Goal: Task Accomplishment & Management: Manage account settings

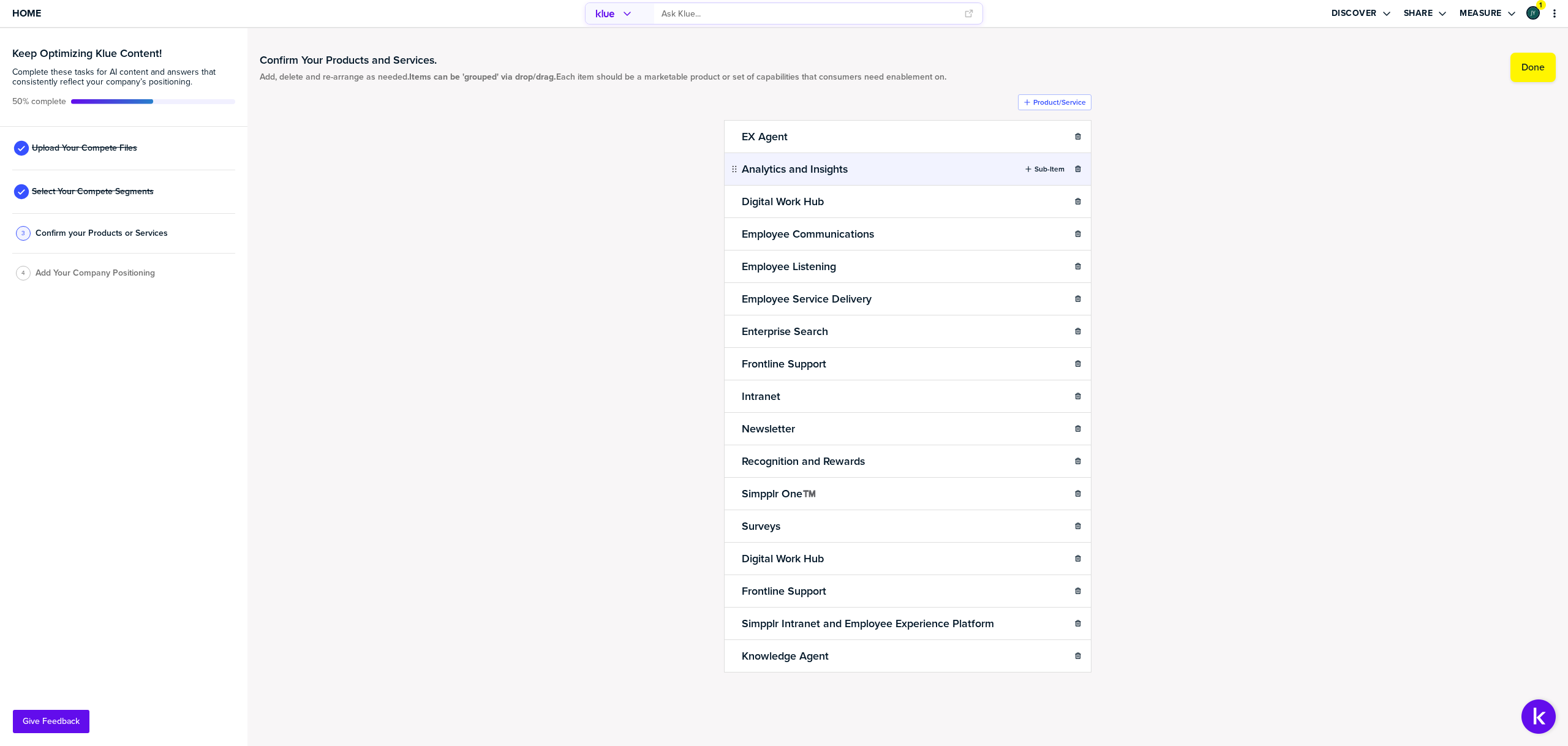
scroll to position [1185, 0]
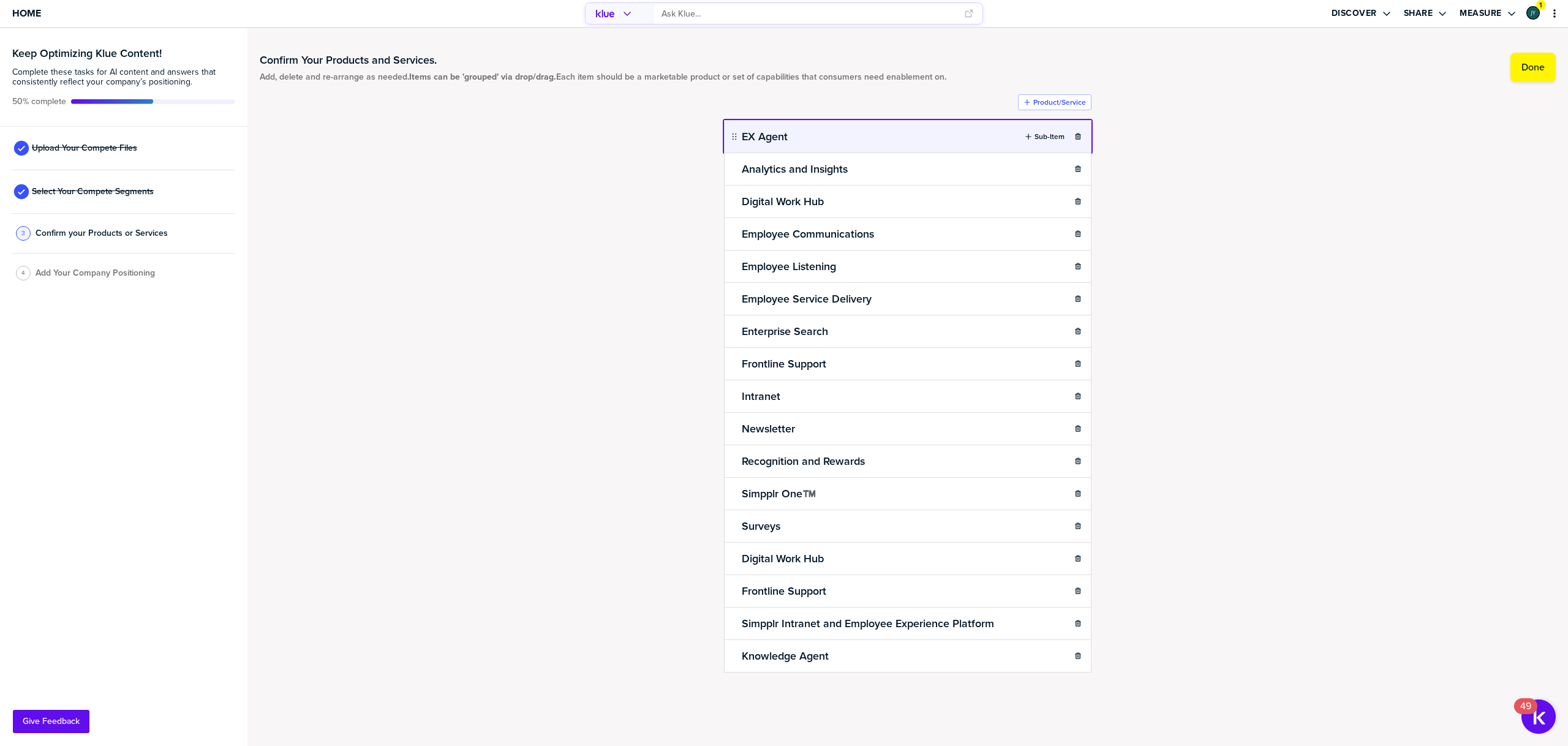
click at [814, 145] on body "Home Discover Share Measure 1 Keep Optimizing Klue Content! Complete these task…" at bounding box center [784, 373] width 1568 height 746
click at [1306, 191] on div "Confirm Your Products and Services. Add, delete and re-arrange as needed. Items…" at bounding box center [907, 387] width 1296 height 693
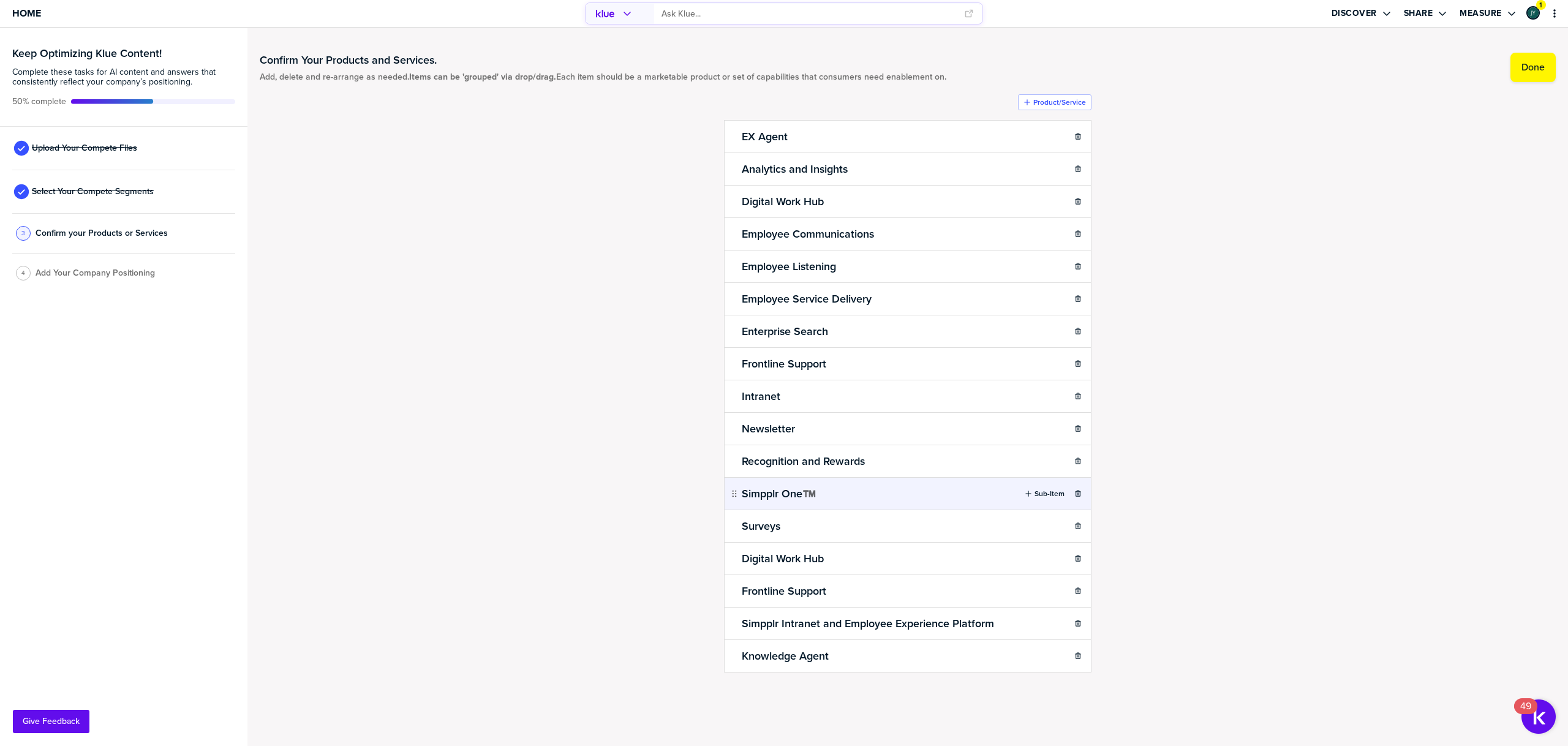
drag, startPoint x: 555, startPoint y: 508, endPoint x: 888, endPoint y: 504, distance: 333.0
click at [556, 508] on div "Confirm Your Products and Services. Add, delete and re-arrange as needed. Items…" at bounding box center [907, 387] width 1296 height 693
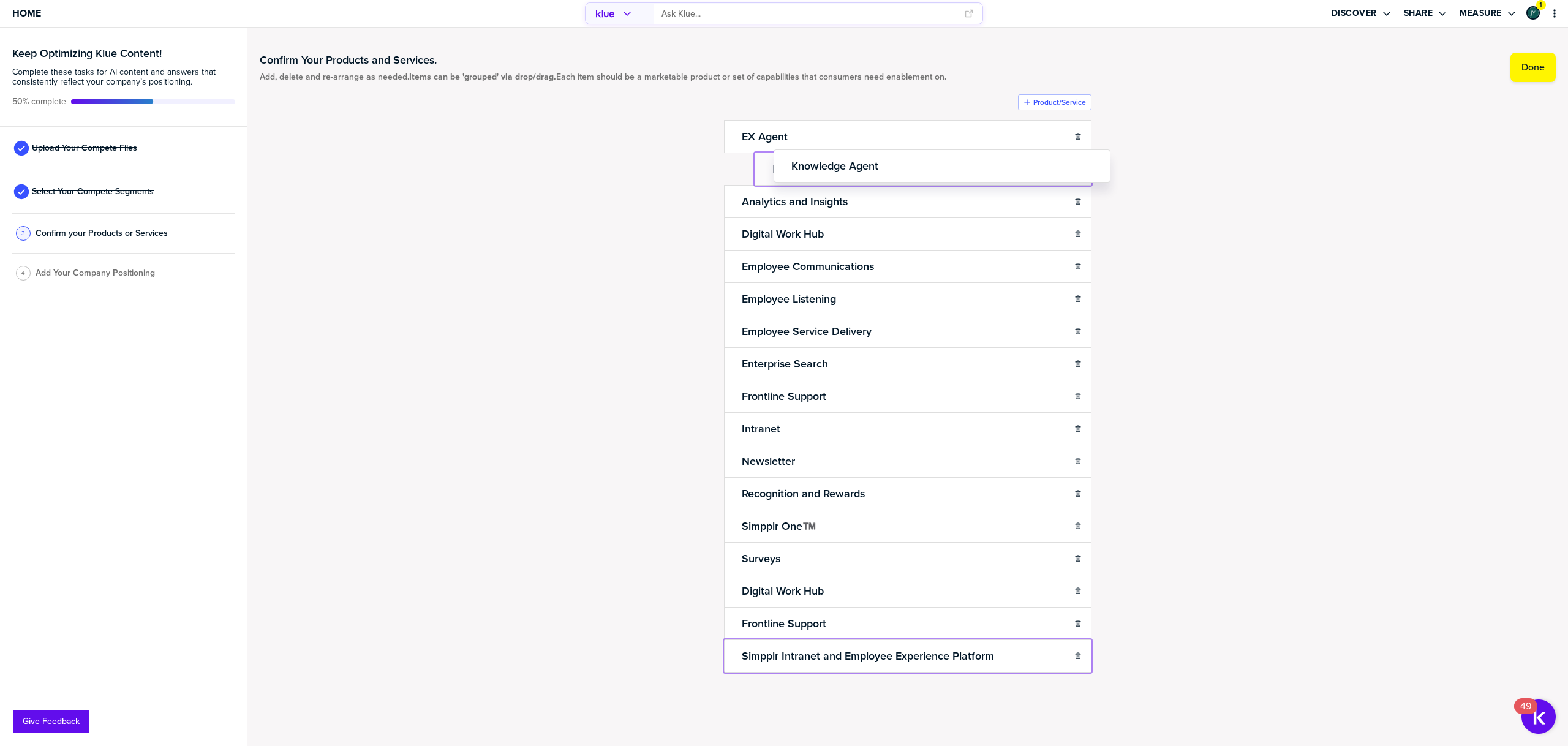
drag, startPoint x: 735, startPoint y: 655, endPoint x: 778, endPoint y: 161, distance: 495.9
click at [778, 161] on body "Home Discover Share Measure 1 Keep Optimizing Klue Content! Complete these task…" at bounding box center [784, 373] width 1568 height 746
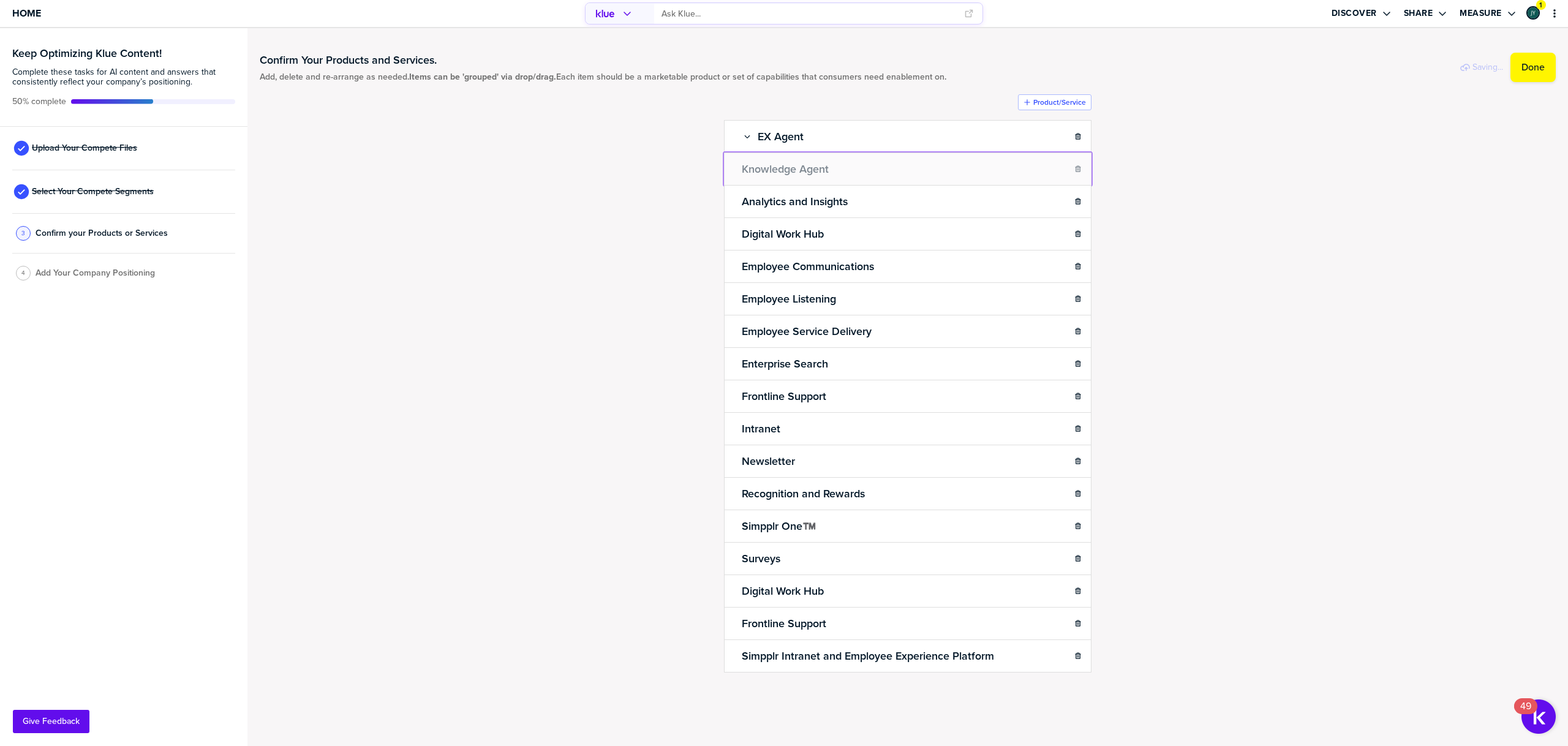
drag, startPoint x: 764, startPoint y: 170, endPoint x: 729, endPoint y: 168, distance: 35.1
click at [729, 168] on body "Home Discover Share Measure 1 Keep Optimizing Klue Content! Complete these task…" at bounding box center [784, 373] width 1568 height 746
click at [661, 290] on div "Confirm Your Products and Services. Add, delete and re-arrange as needed. Items…" at bounding box center [907, 387] width 1296 height 693
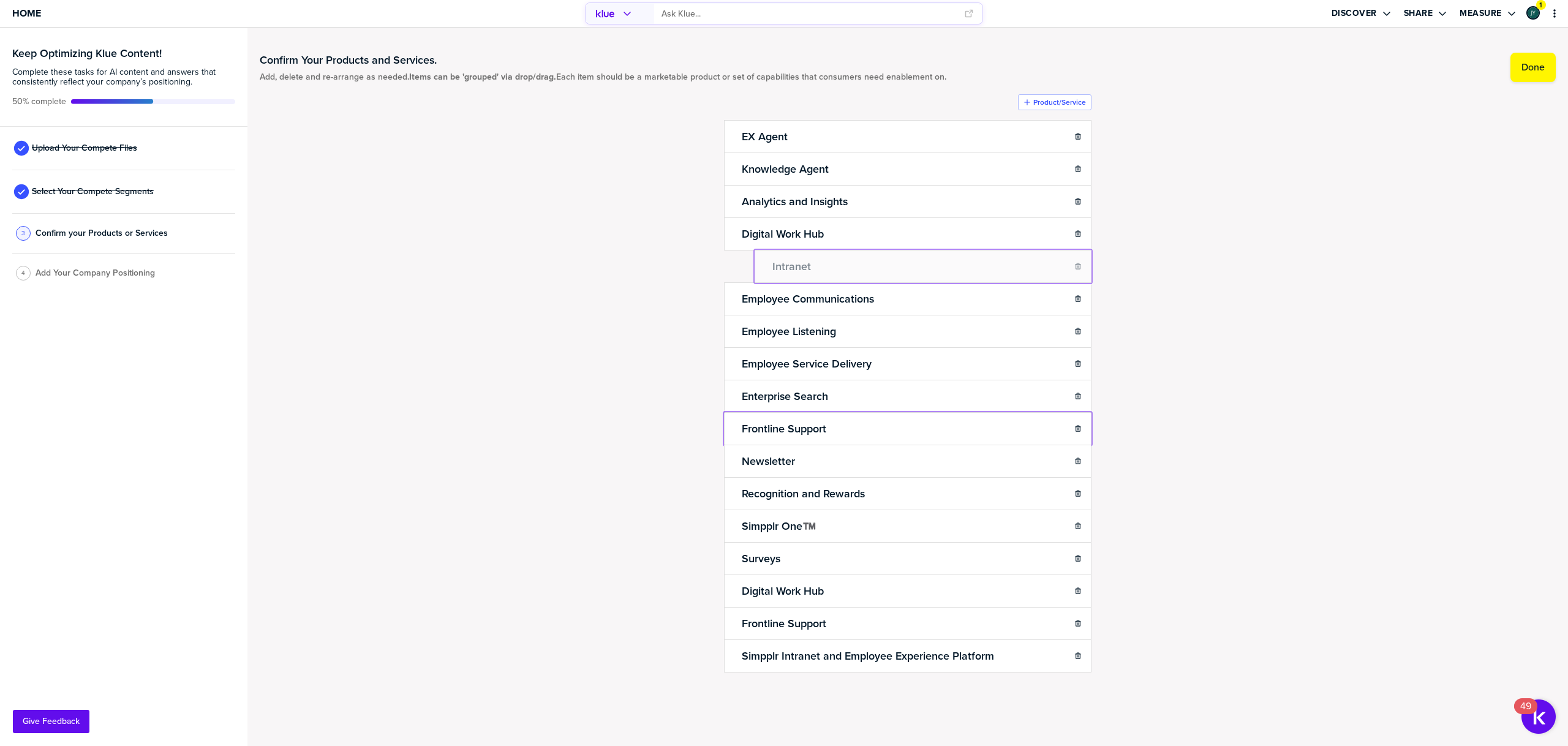
drag, startPoint x: 731, startPoint y: 431, endPoint x: 764, endPoint y: 264, distance: 170.2
click at [764, 264] on body "Home Discover Share Measure 1 Keep Optimizing Klue Content! Complete these task…" at bounding box center [784, 373] width 1568 height 746
drag, startPoint x: 764, startPoint y: 266, endPoint x: 735, endPoint y: 264, distance: 29.1
click at [735, 264] on body "Home Discover Share Measure 1 Keep Optimizing Klue Content! Complete these task…" at bounding box center [784, 373] width 1568 height 746
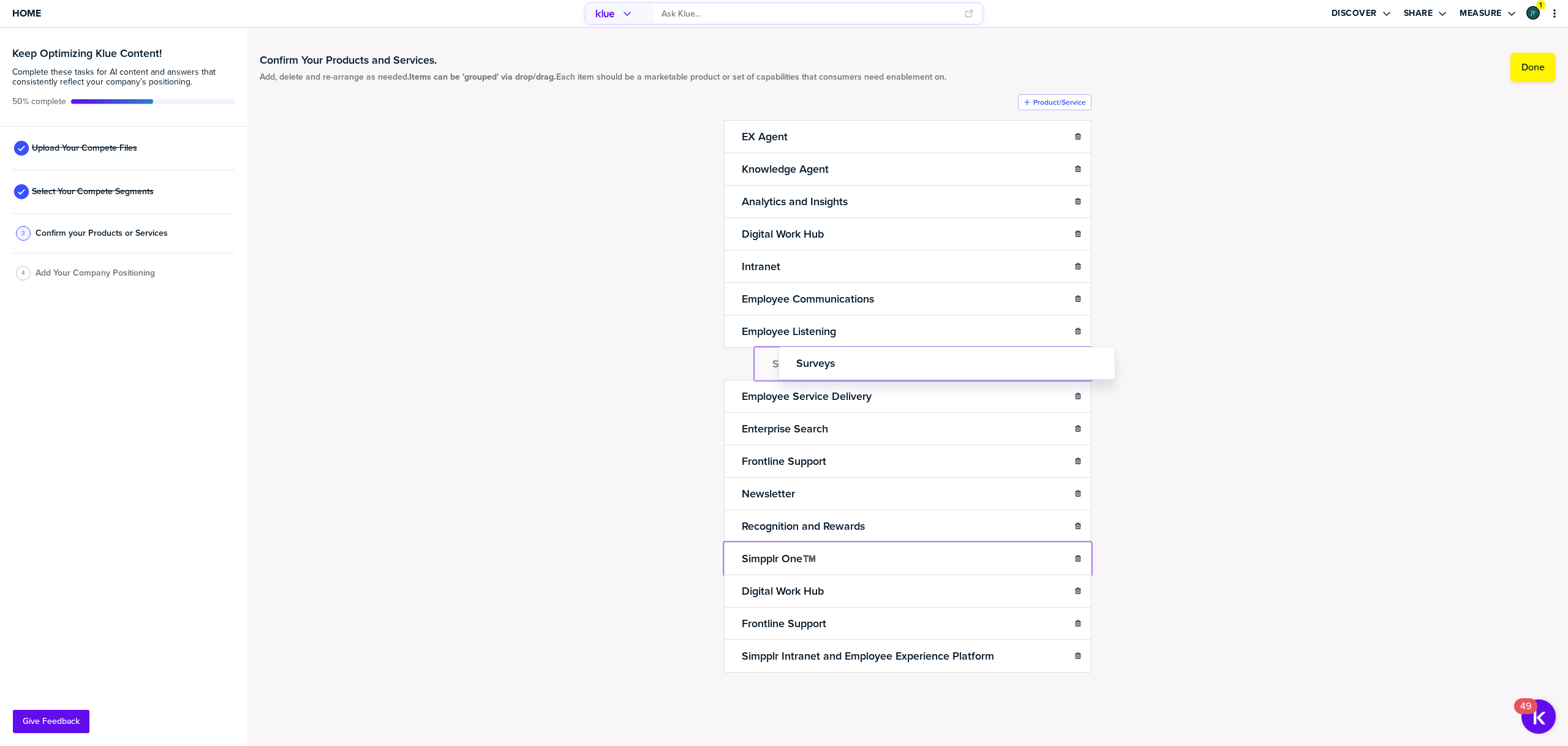
drag, startPoint x: 768, startPoint y: 496, endPoint x: 793, endPoint y: 359, distance: 139.3
click at [793, 359] on body "Home Discover Share Measure 1 Keep Optimizing Klue Content! Complete these task…" at bounding box center [784, 373] width 1568 height 746
drag, startPoint x: 644, startPoint y: 533, endPoint x: 712, endPoint y: 593, distance: 90.7
click at [644, 533] on div "Confirm Your Products and Services. Add, delete and re-arrange as needed. Items…" at bounding box center [907, 387] width 1296 height 693
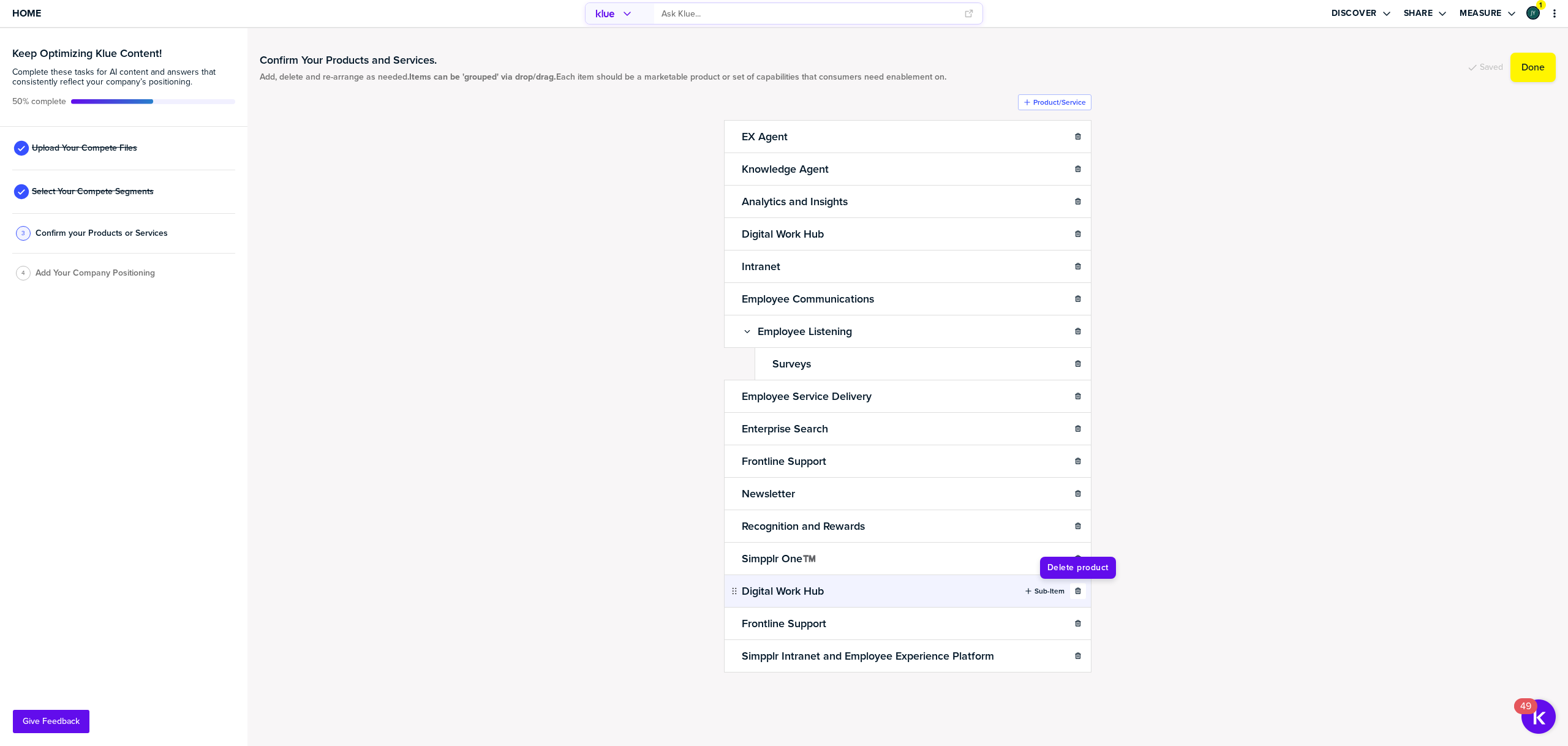
click at [1076, 589] on icon "button" at bounding box center [1077, 590] width 5 height 6
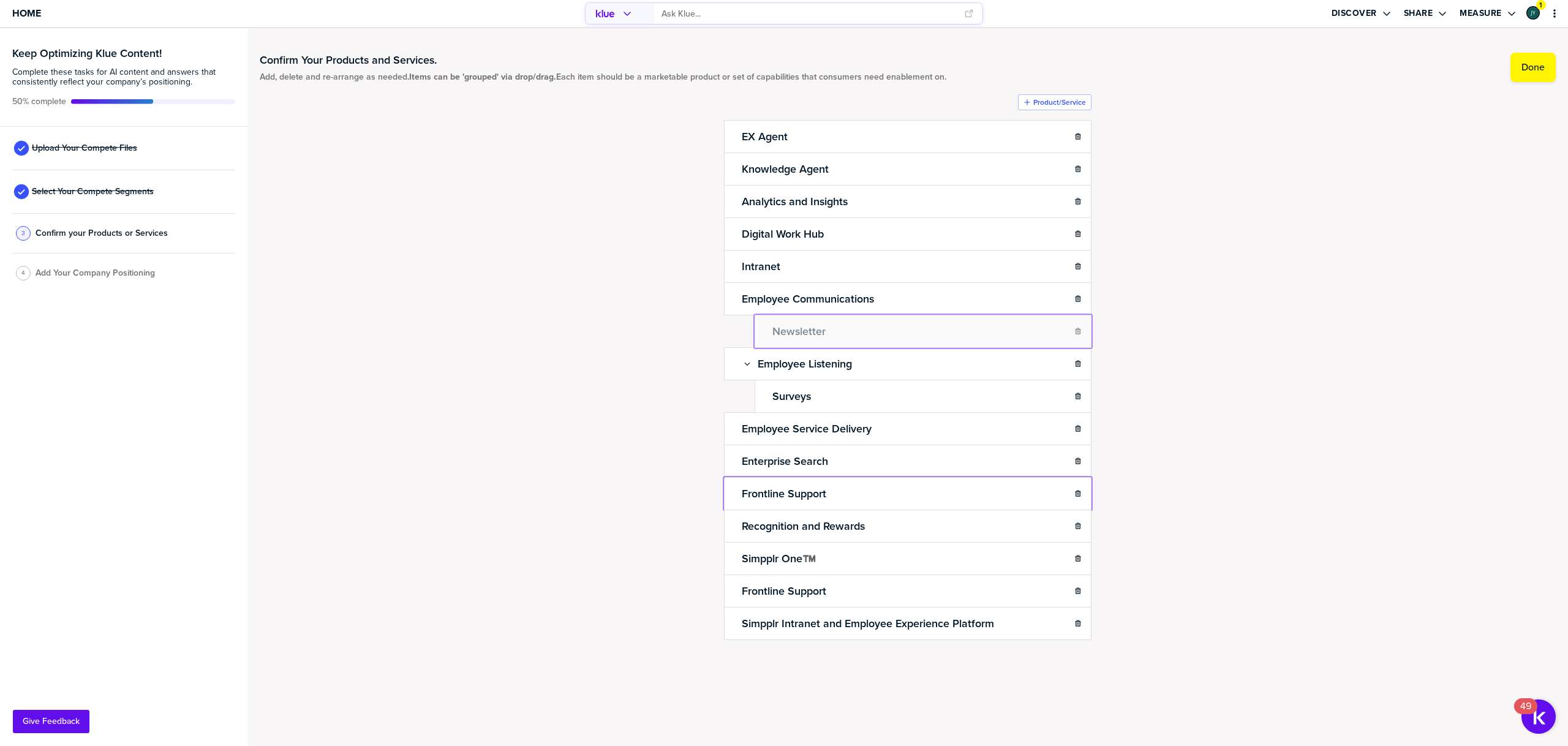
drag, startPoint x: 744, startPoint y: 448, endPoint x: 785, endPoint y: 329, distance: 125.9
click at [785, 329] on body "Home Discover Share Measure 1 Keep Optimizing Klue Content! Complete these task…" at bounding box center [784, 373] width 1568 height 746
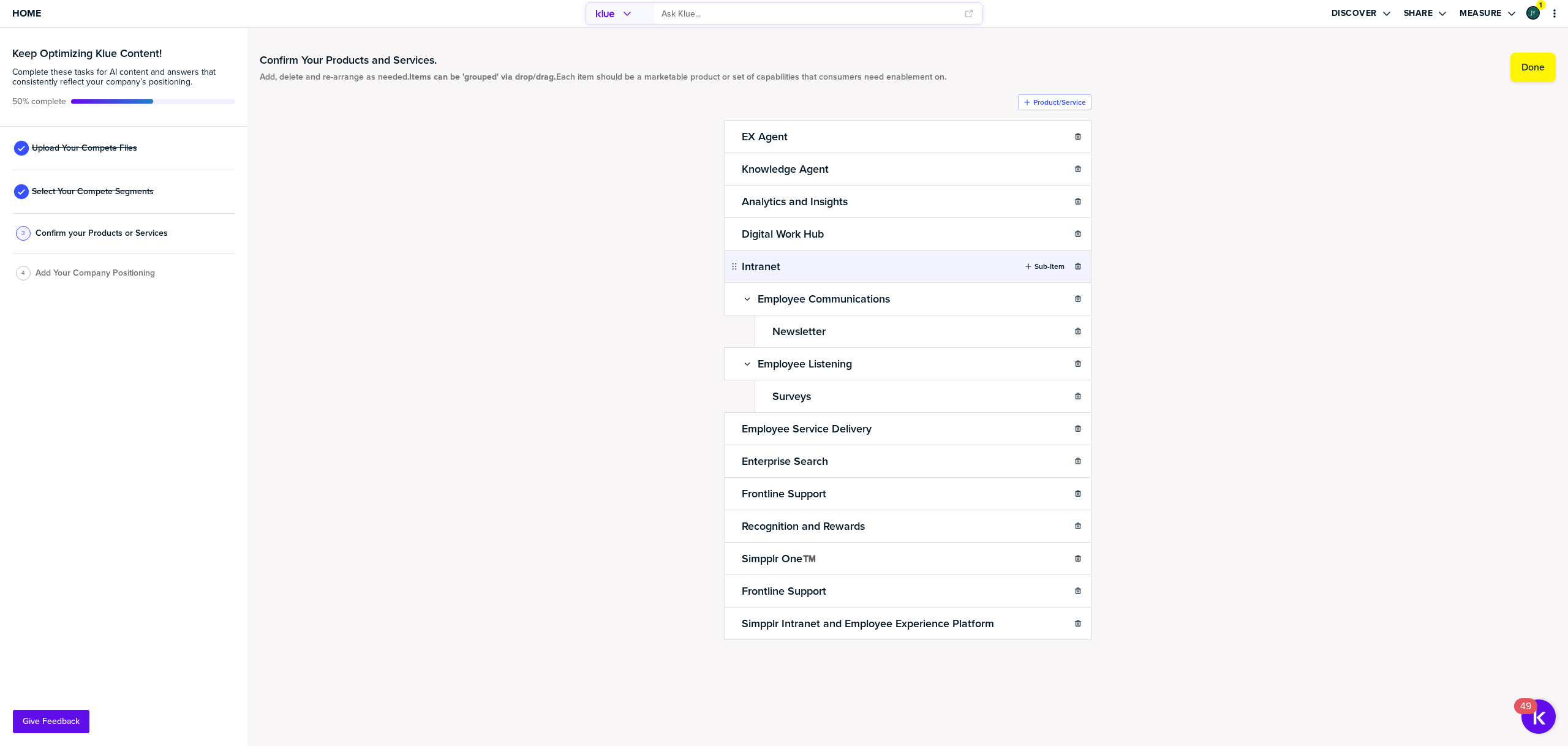
drag, startPoint x: 1051, startPoint y: 103, endPoint x: 992, endPoint y: 260, distance: 167.7
click at [1051, 103] on label "Product/Service" at bounding box center [1059, 102] width 53 height 10
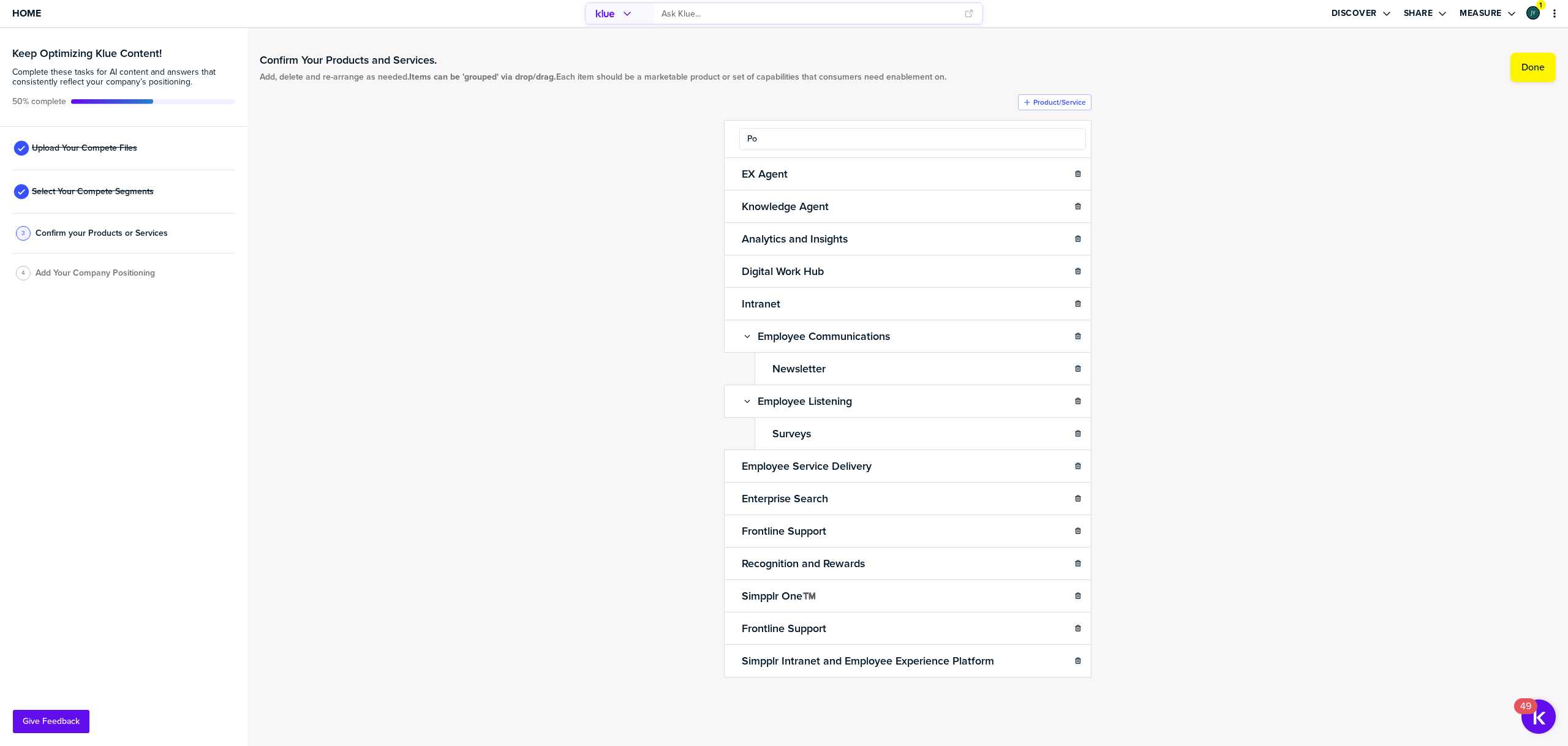
type input "P"
type input "="
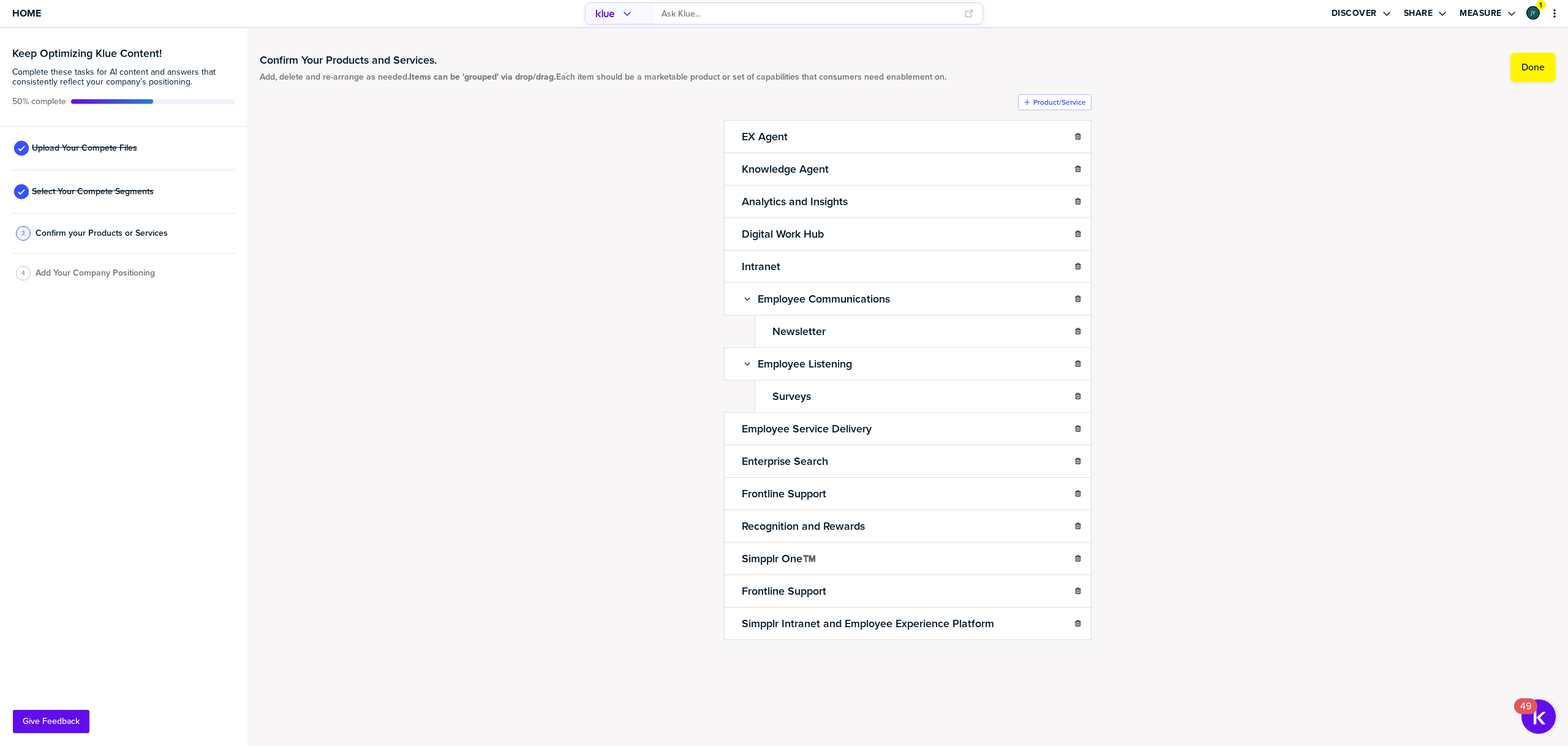
click at [1154, 234] on div "Confirm Your Products and Services. Add, delete and re-arrange as needed. Items…" at bounding box center [907, 371] width 1296 height 662
click at [594, 416] on div "Confirm Your Products and Services. Add, delete and re-arrange as needed. Items…" at bounding box center [907, 371] width 1296 height 662
click at [1155, 357] on div "Confirm Your Products and Services. Add, delete and re-arrange as needed. Items…" at bounding box center [907, 371] width 1296 height 662
click at [621, 585] on div "Confirm Your Products and Services. Add, delete and re-arrange as needed. Items…" at bounding box center [907, 371] width 1296 height 662
click at [843, 461] on icon at bounding box center [838, 461] width 10 height 10
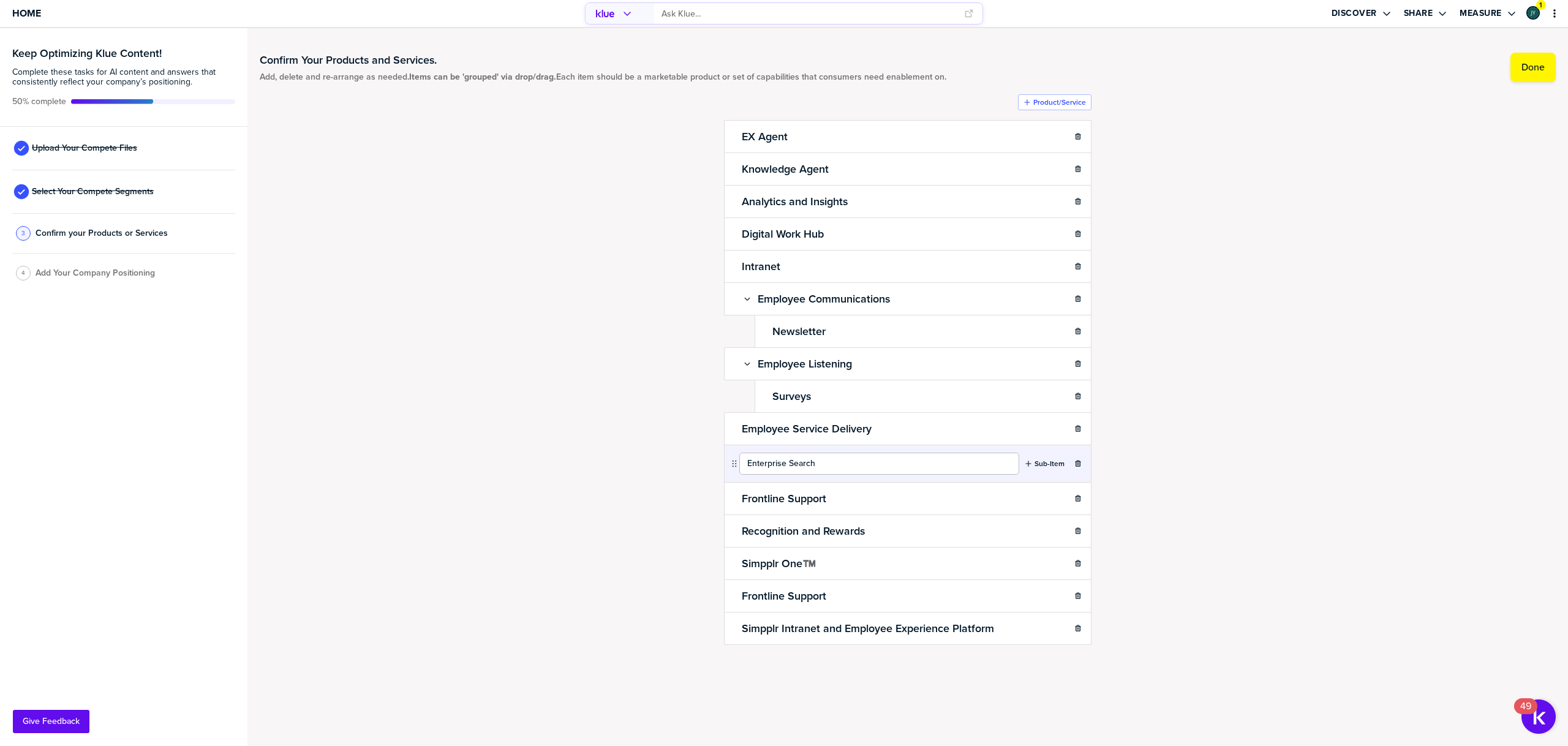
click at [791, 466] on input "Enterprise Search" at bounding box center [879, 463] width 280 height 22
type input "AI Search"
click at [1195, 496] on div "Confirm Your Products and Services. Add, delete and re-arrange as needed. Items…" at bounding box center [907, 374] width 1296 height 668
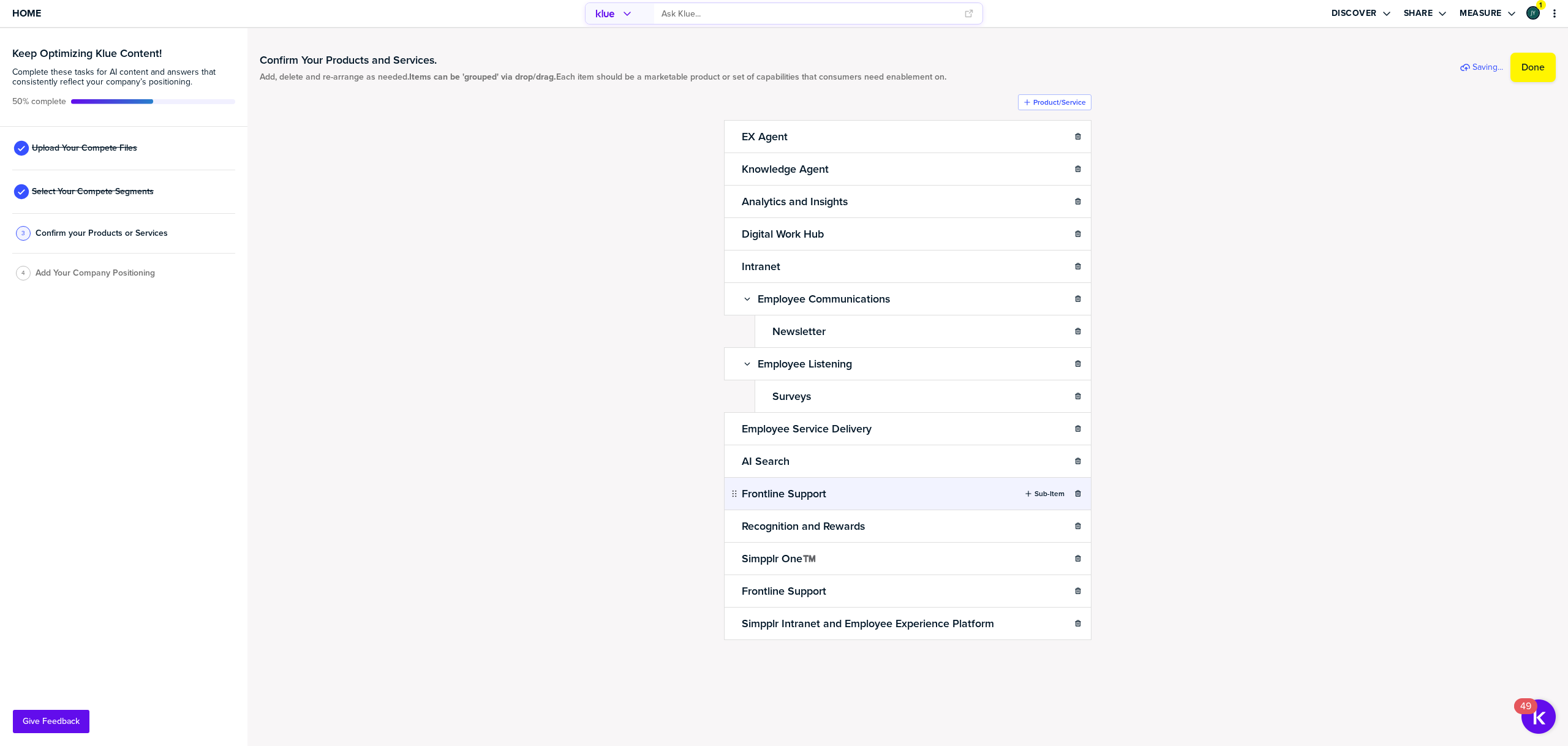
drag, startPoint x: 1056, startPoint y: 462, endPoint x: 998, endPoint y: 479, distance: 60.4
click at [1056, 462] on label "Sub-Item" at bounding box center [1049, 461] width 30 height 10
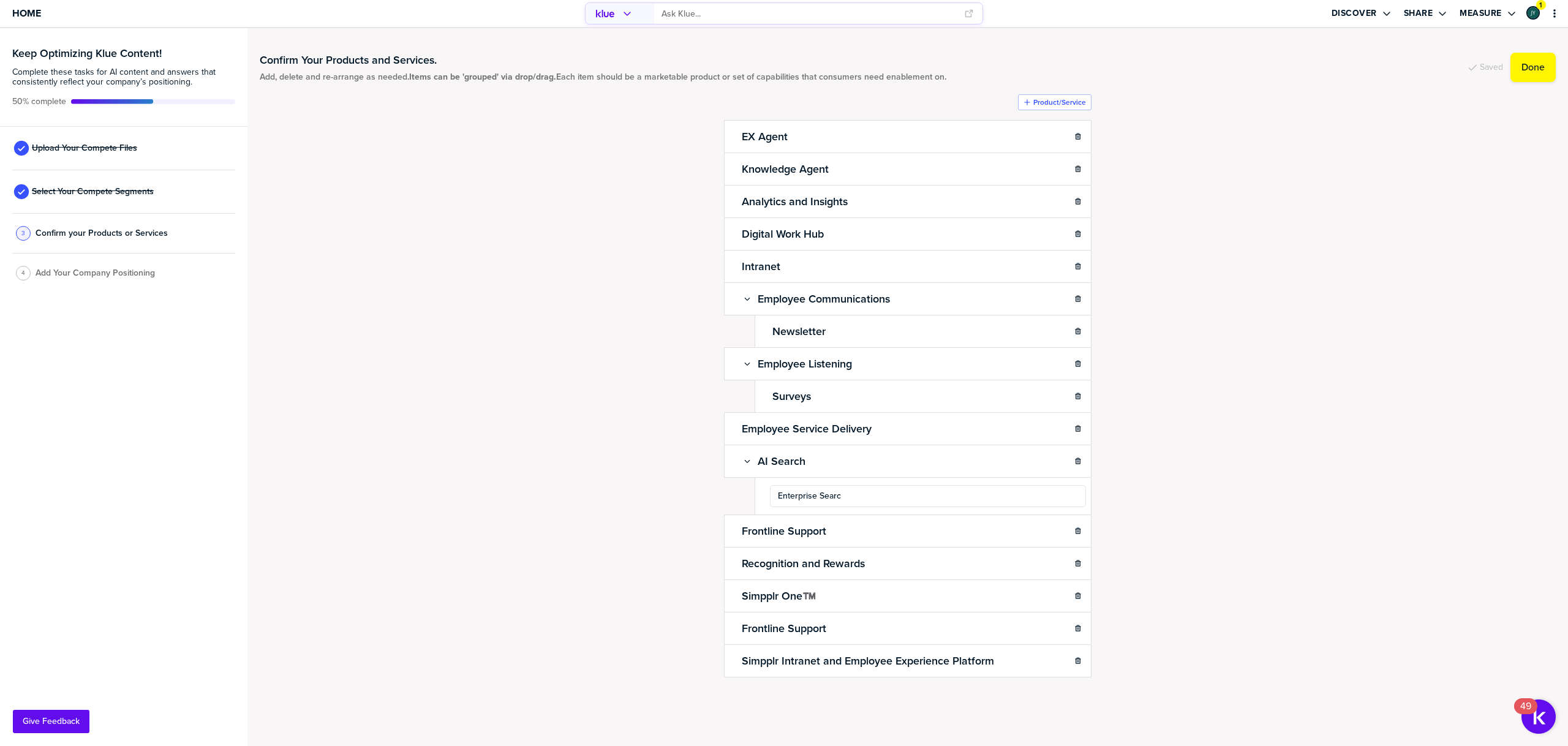
type input "Enterprise Search"
click at [1270, 543] on div "Confirm Your Products and Services. Add, delete and re-arrange as needed. Items…" at bounding box center [907, 387] width 1296 height 693
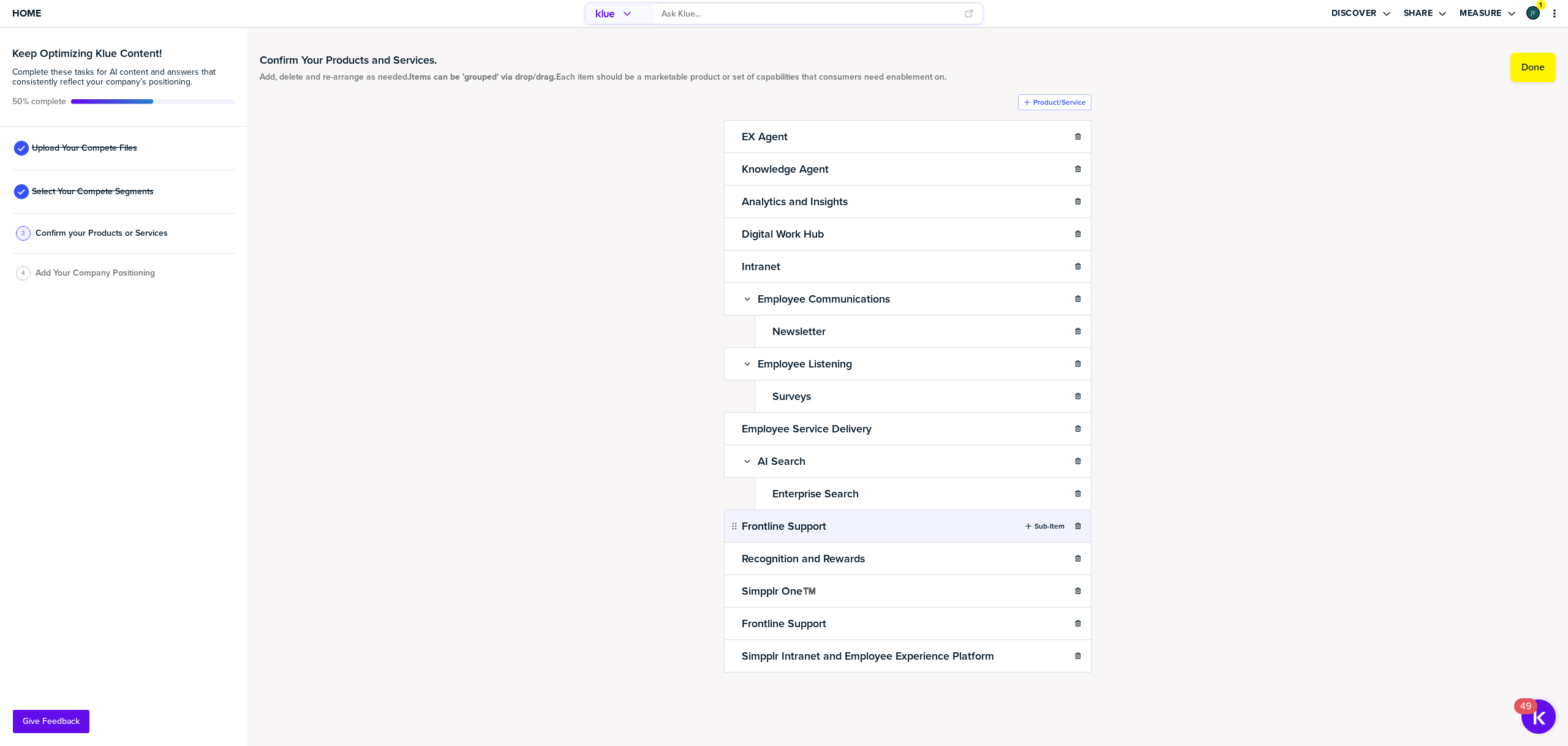
click at [1049, 529] on label "Sub-Item" at bounding box center [1049, 526] width 30 height 10
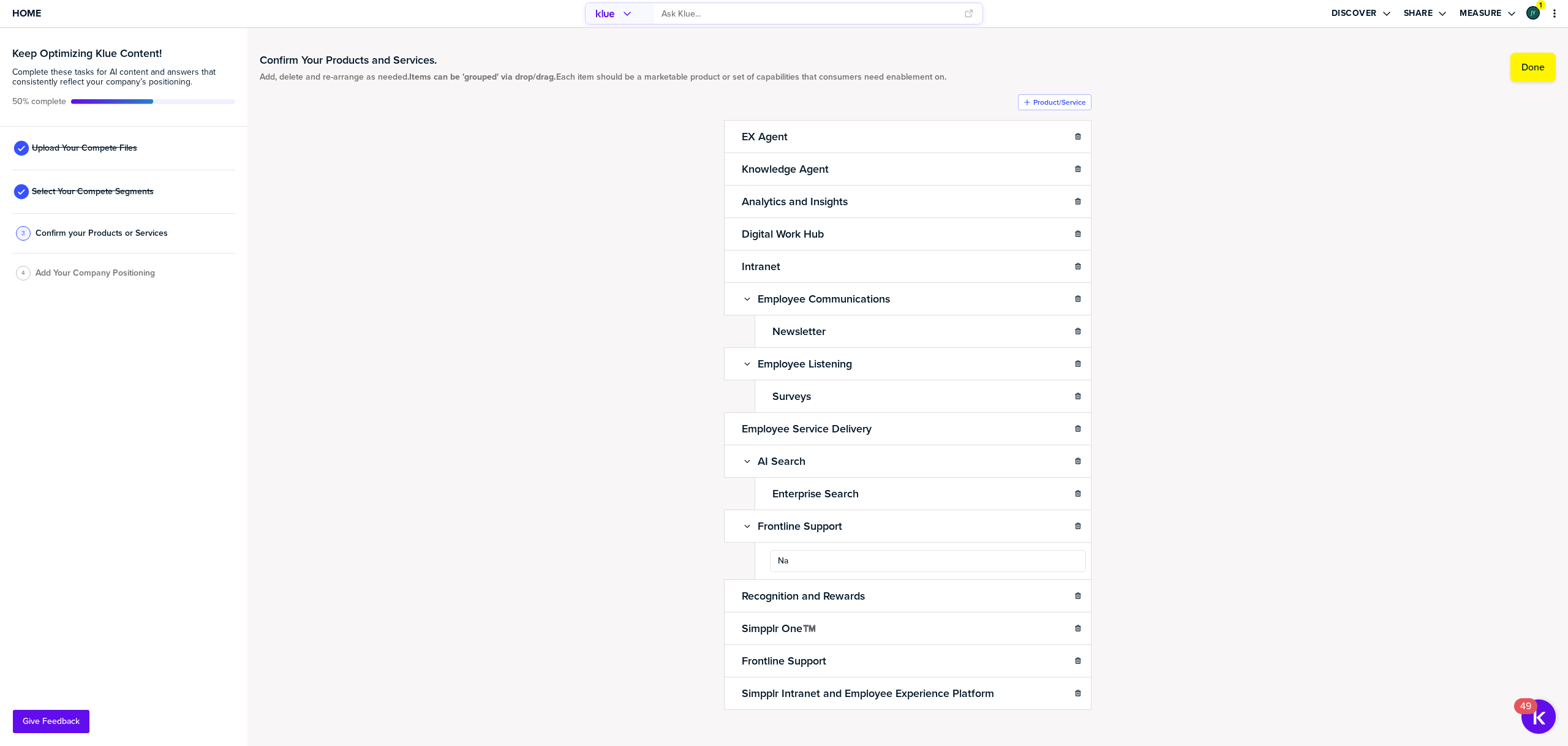
type input "N"
type input "Native iOS and Android app"
click at [1263, 561] on div "Confirm Your Products and Services. Add, delete and re-arrange as needed. Items…" at bounding box center [907, 387] width 1296 height 693
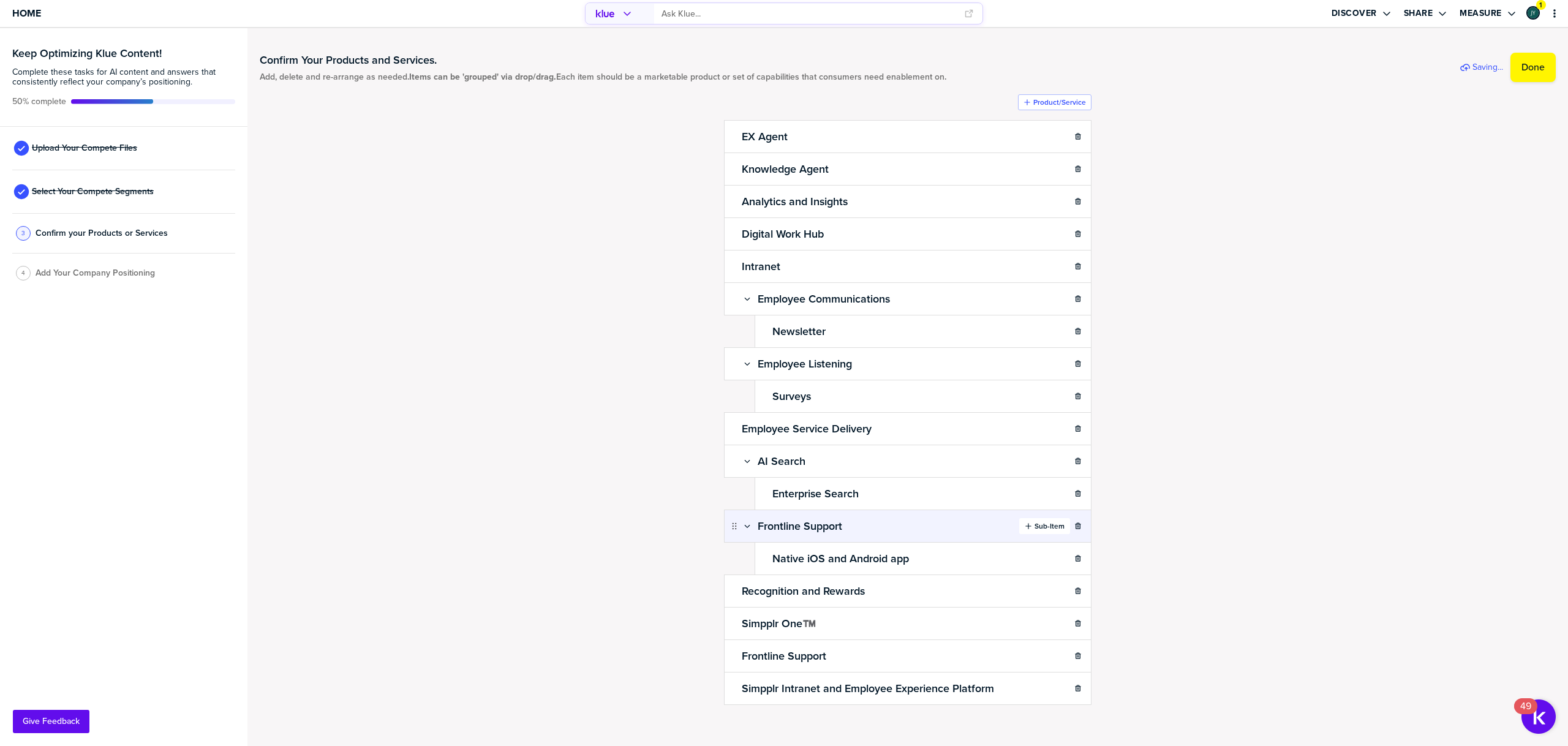
click at [1048, 525] on label "Sub-Item" at bounding box center [1049, 526] width 30 height 10
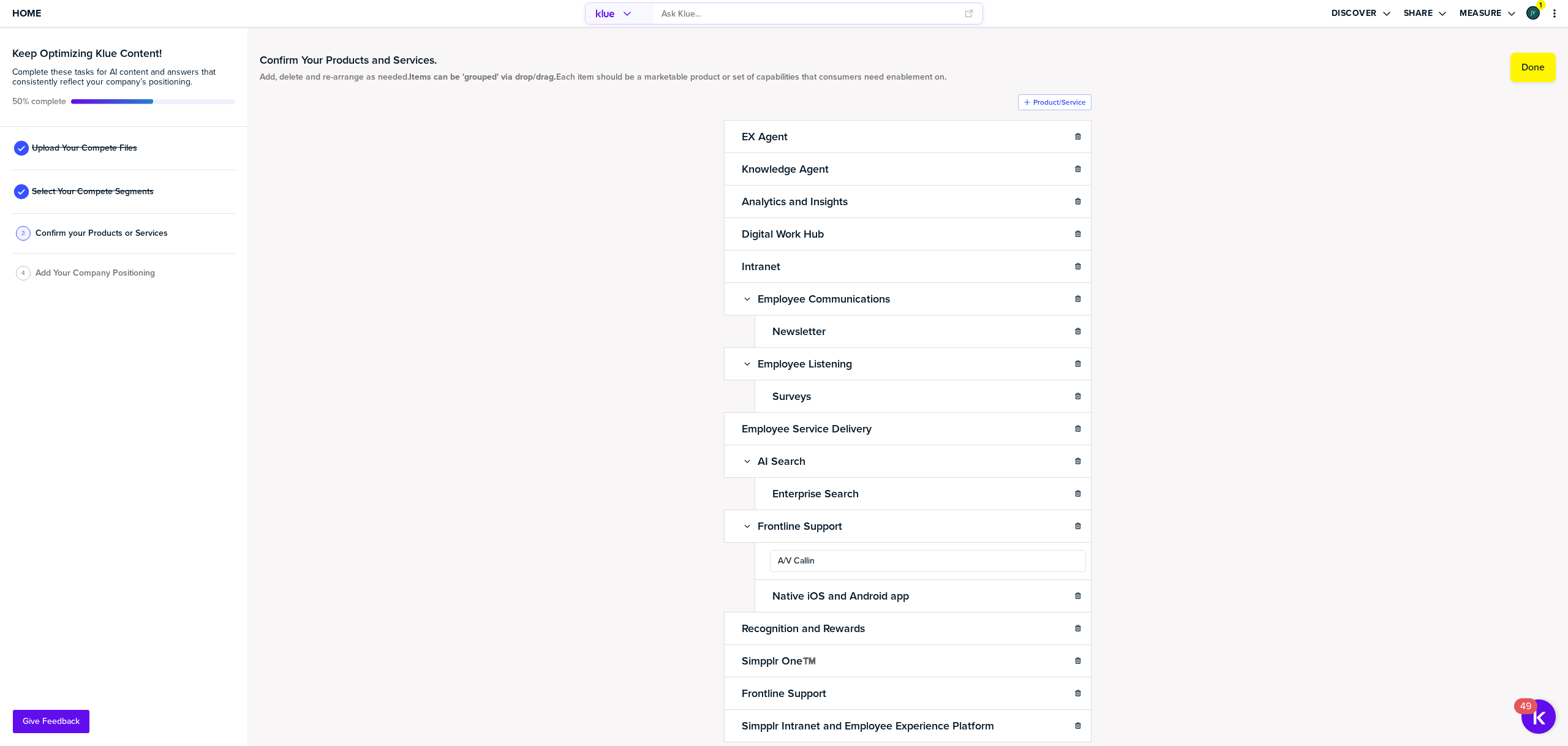
type input "A/V Calling"
click at [1211, 570] on div "Confirm Your Products and Services. Add, delete and re-arrange as needed. Items…" at bounding box center [907, 387] width 1296 height 693
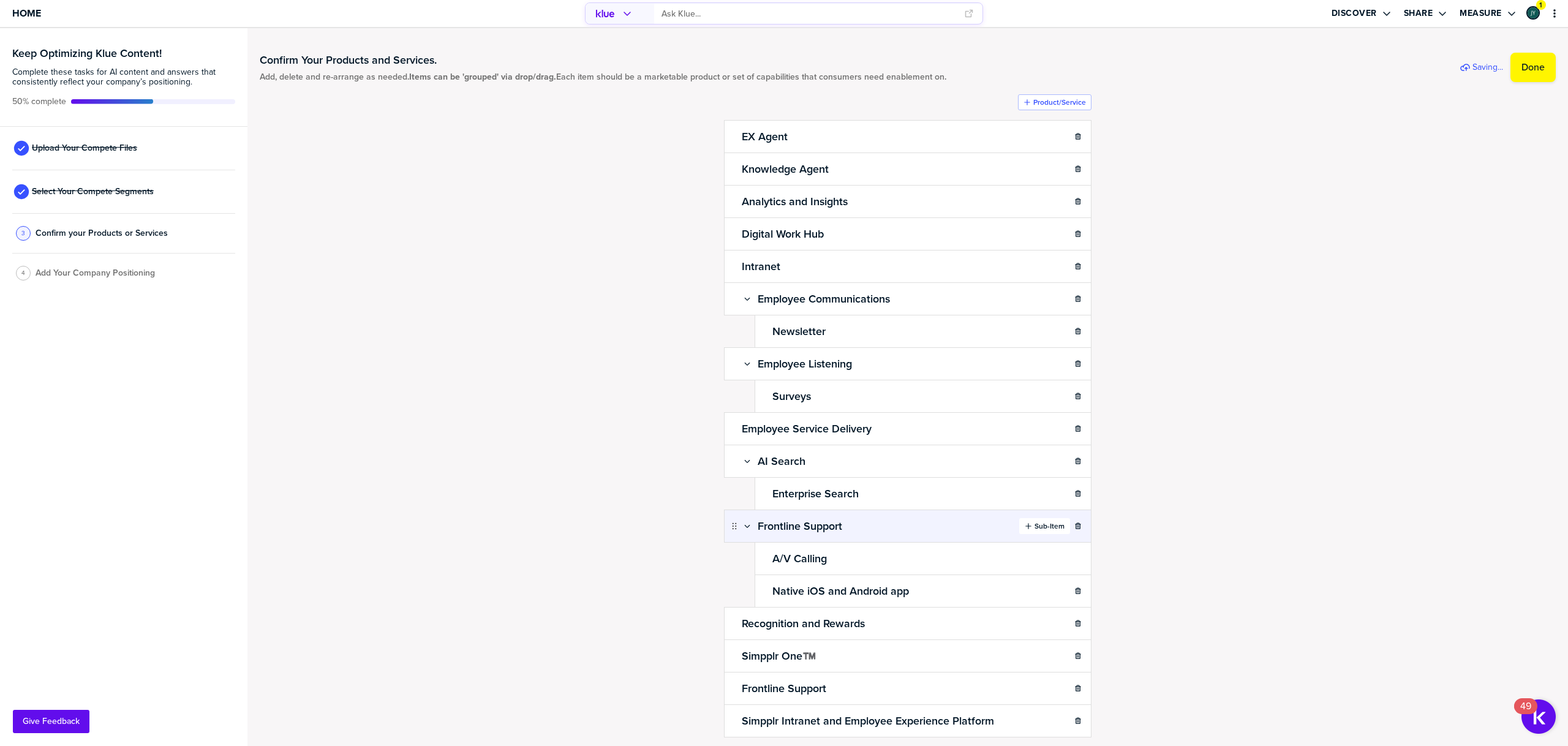
click at [1060, 526] on label "Sub-Item" at bounding box center [1049, 526] width 30 height 10
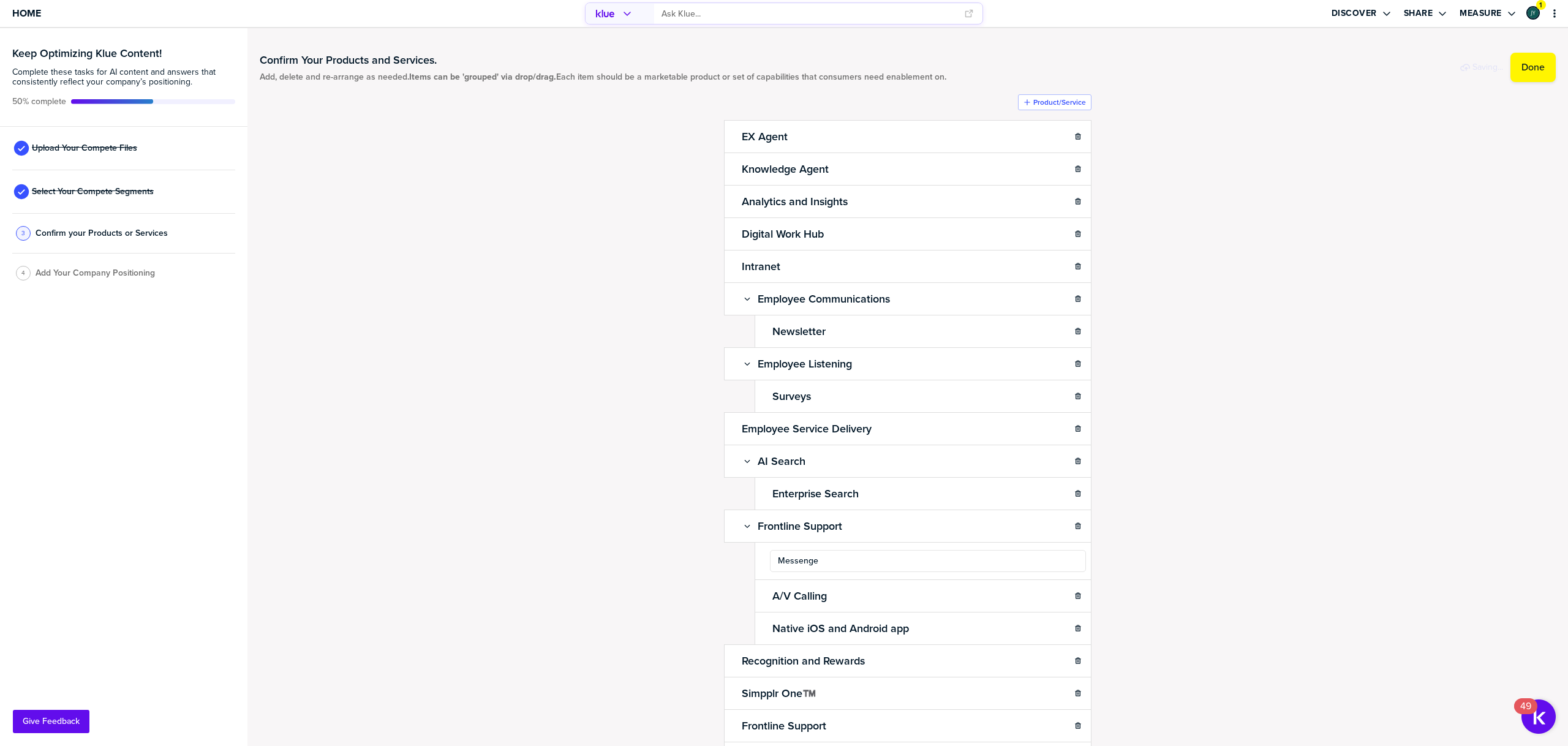
type input "Messenger"
click at [1322, 566] on div "Confirm Your Products and Services. Add, delete and re-arrange as needed. Items…" at bounding box center [907, 387] width 1296 height 693
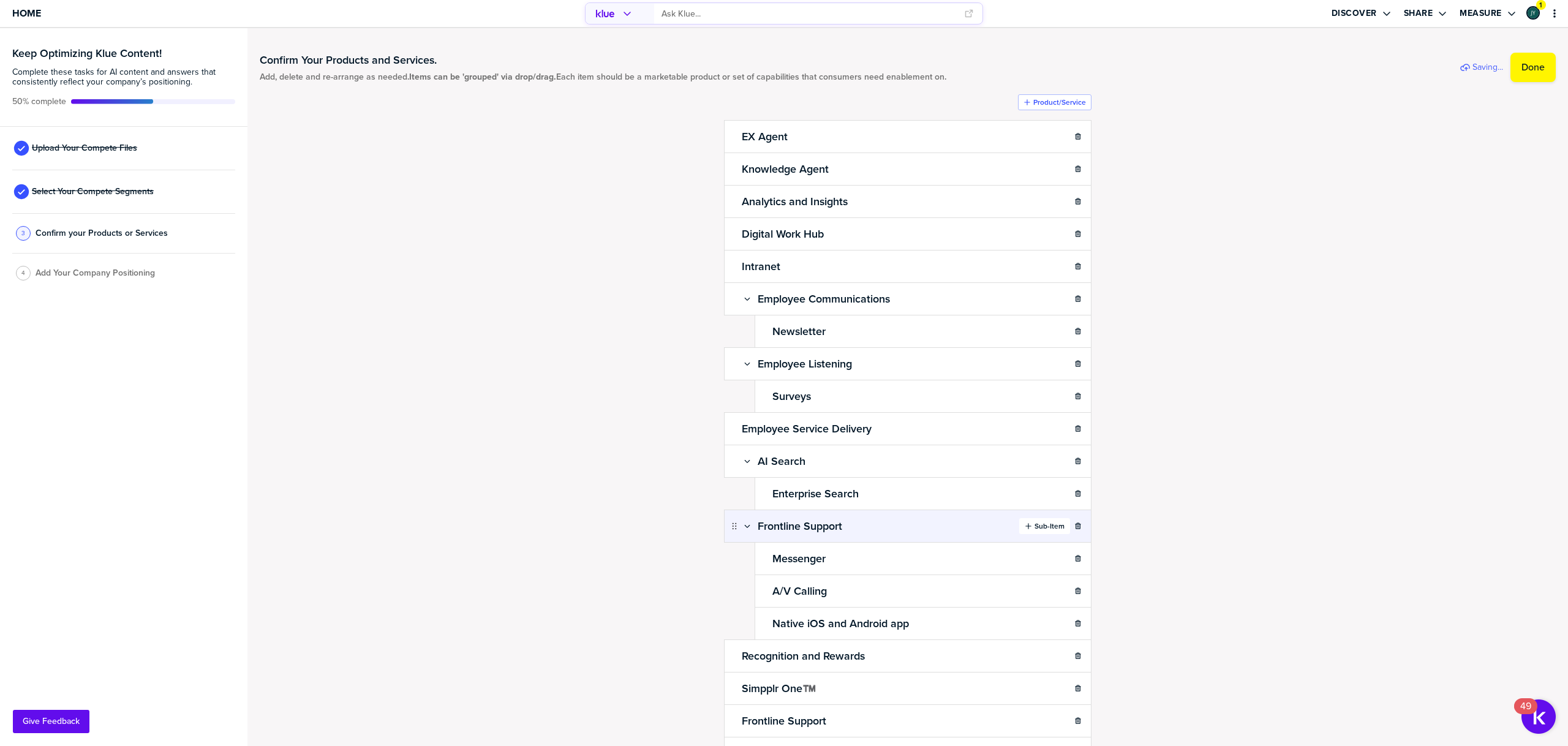
click at [1047, 525] on label "Sub-Item" at bounding box center [1049, 526] width 30 height 10
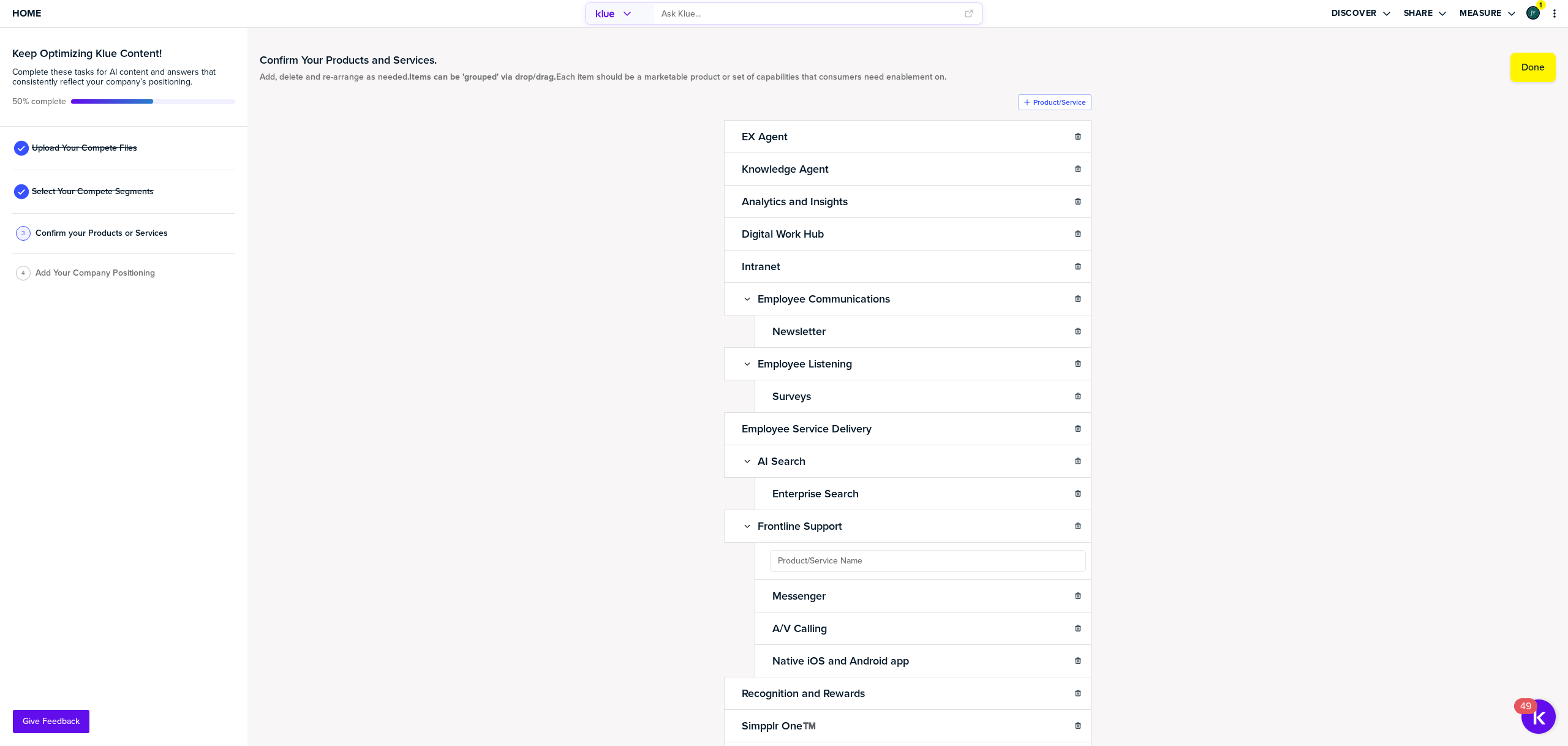
click at [796, 564] on ul "EX Agent Sub-Item Knowledge Agent Sub-Item Analytics and Insights Sub-Item Digi…" at bounding box center [907, 463] width 367 height 686
click at [1257, 617] on div "Confirm Your Products and Services. Add, delete and re-arrange as needed. Items…" at bounding box center [907, 387] width 1296 height 693
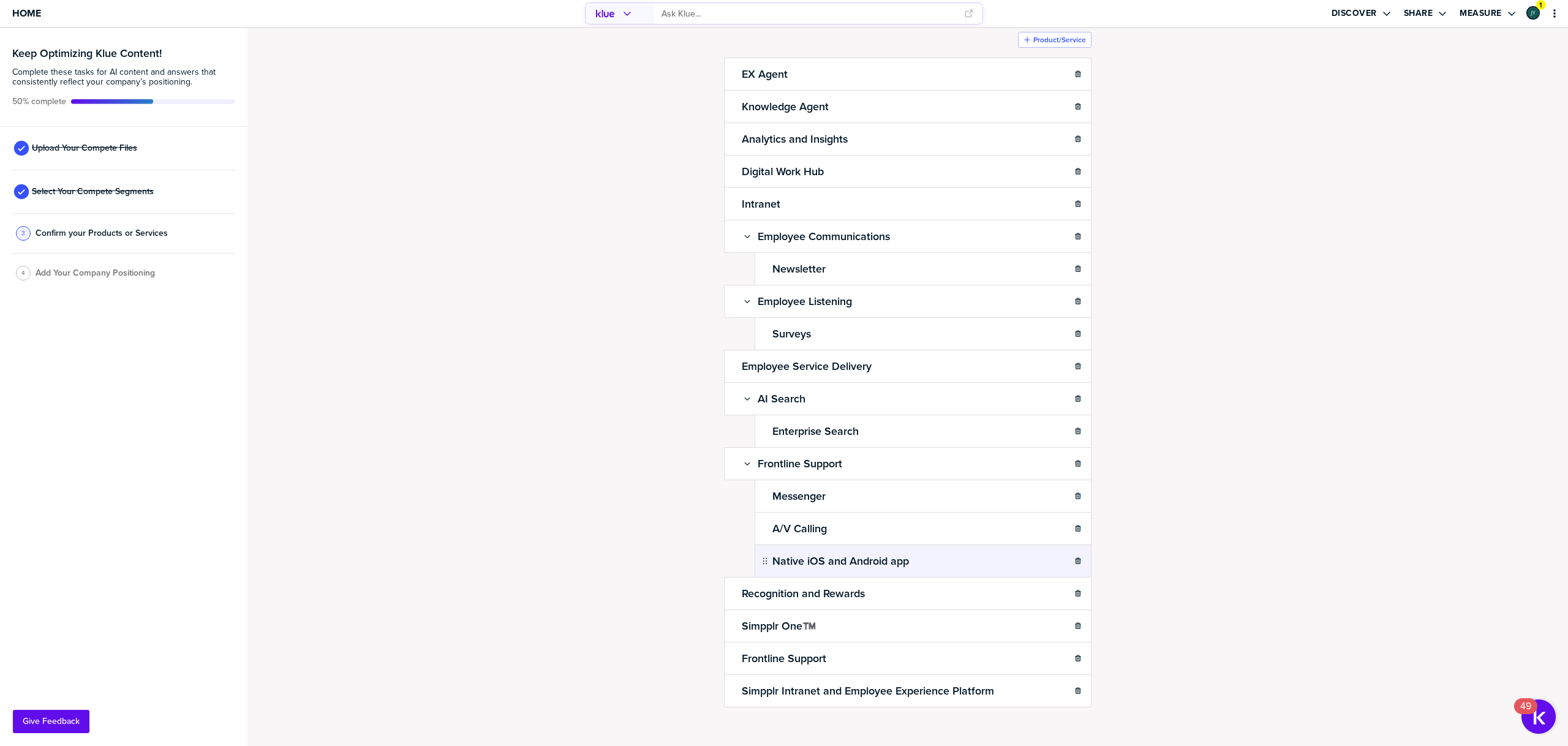
scroll to position [73, 0]
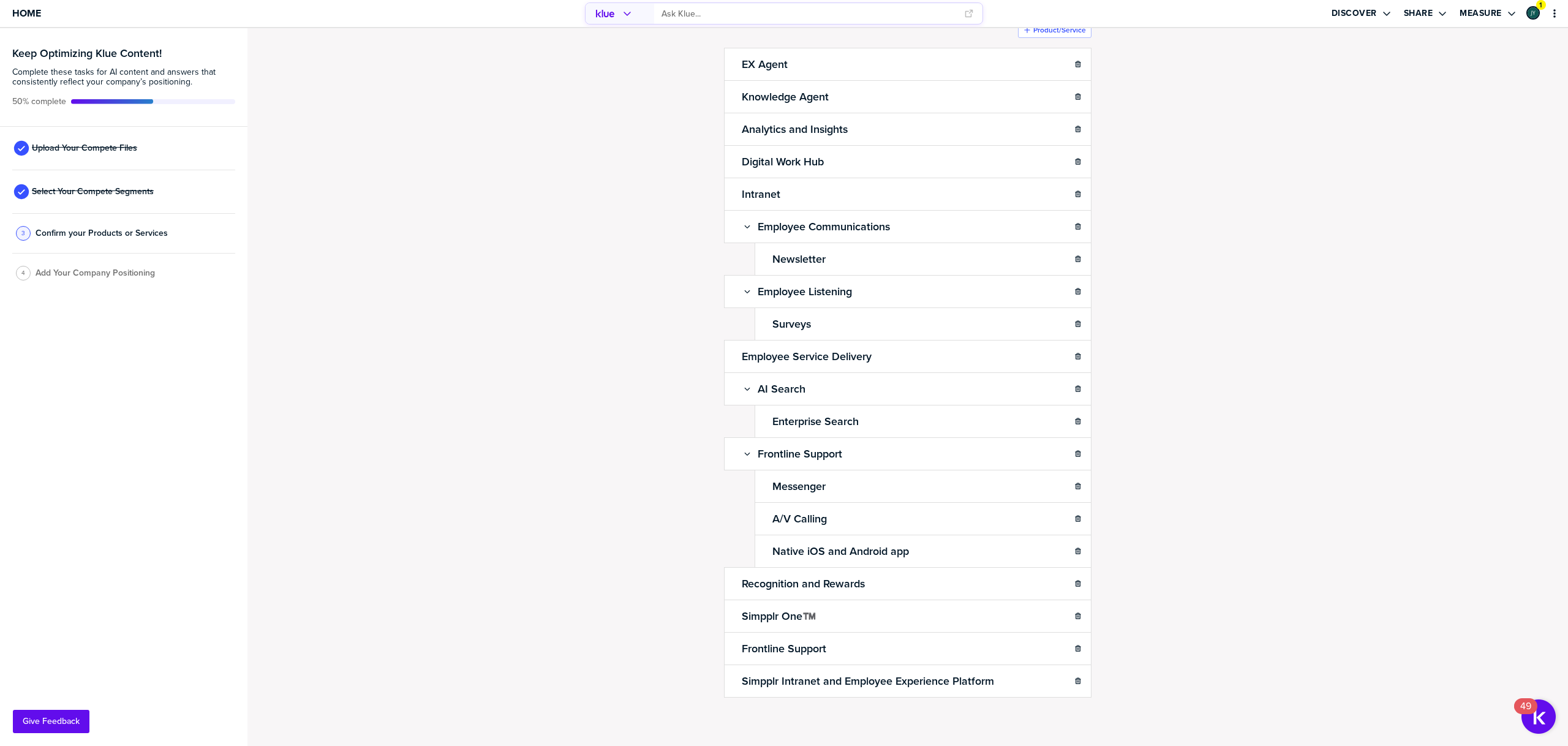
click at [1232, 531] on div "Confirm Your Products and Services. Add, delete and re-arrange as needed. Items…" at bounding box center [907, 314] width 1296 height 693
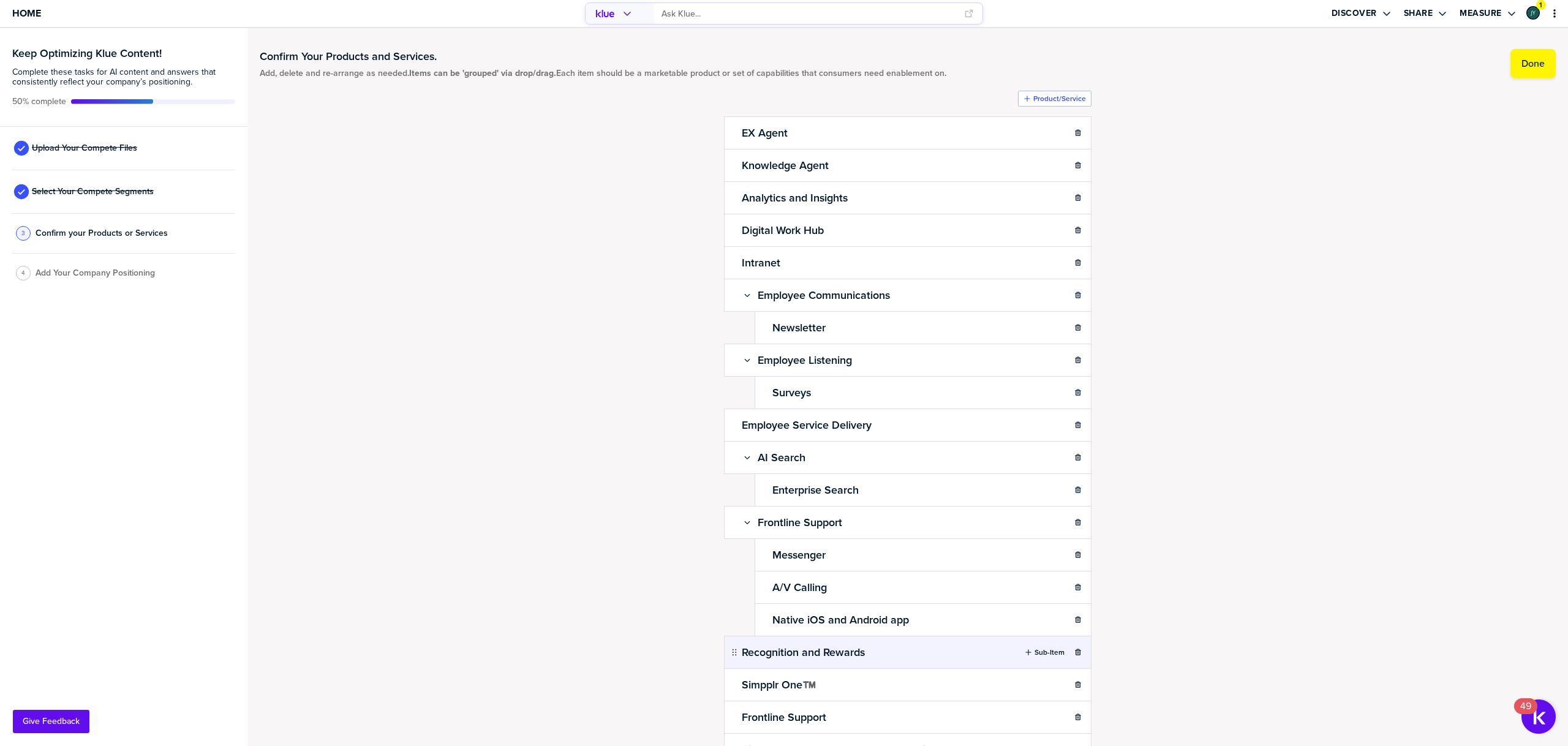
scroll to position [0, 0]
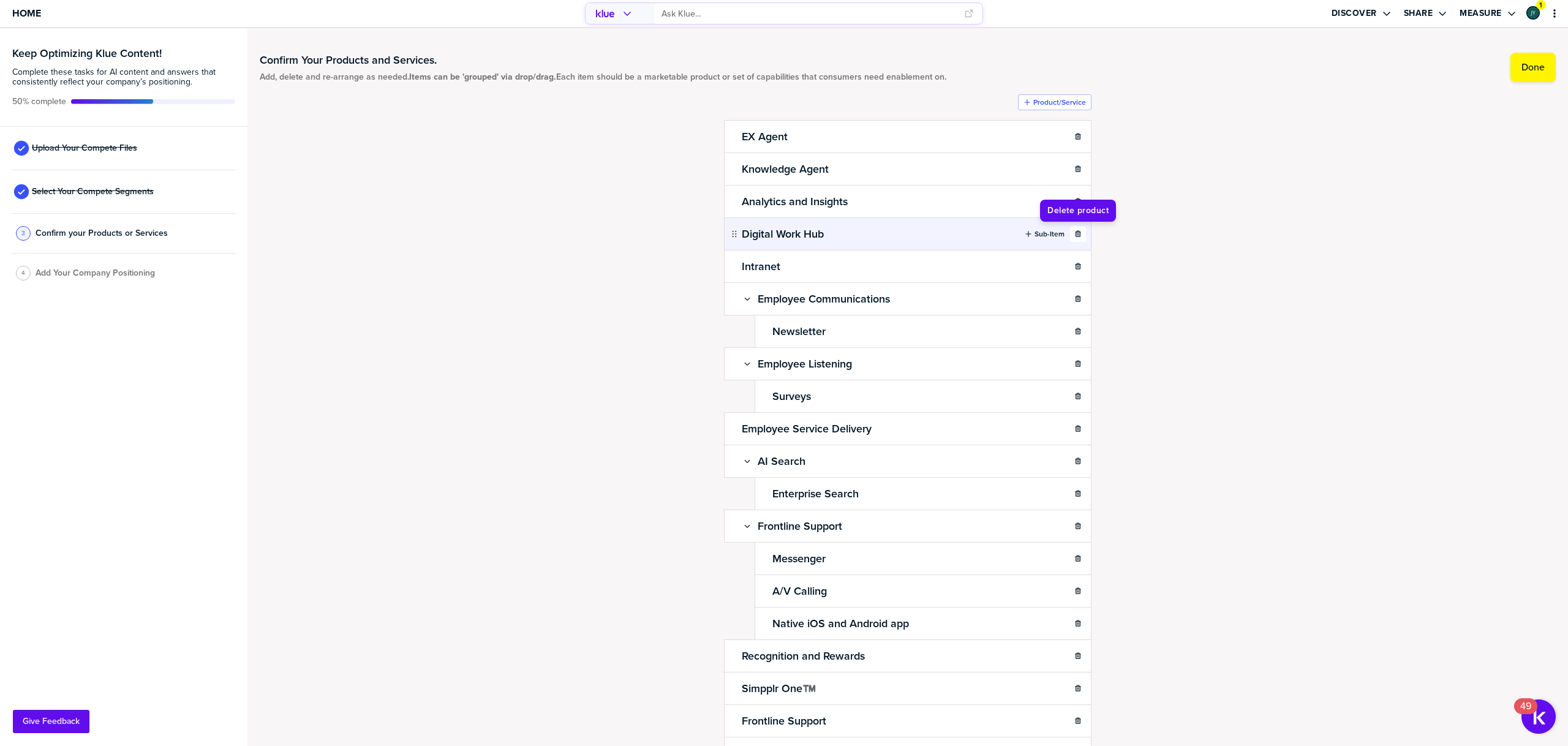
click at [1080, 234] on icon "button" at bounding box center [1077, 233] width 5 height 6
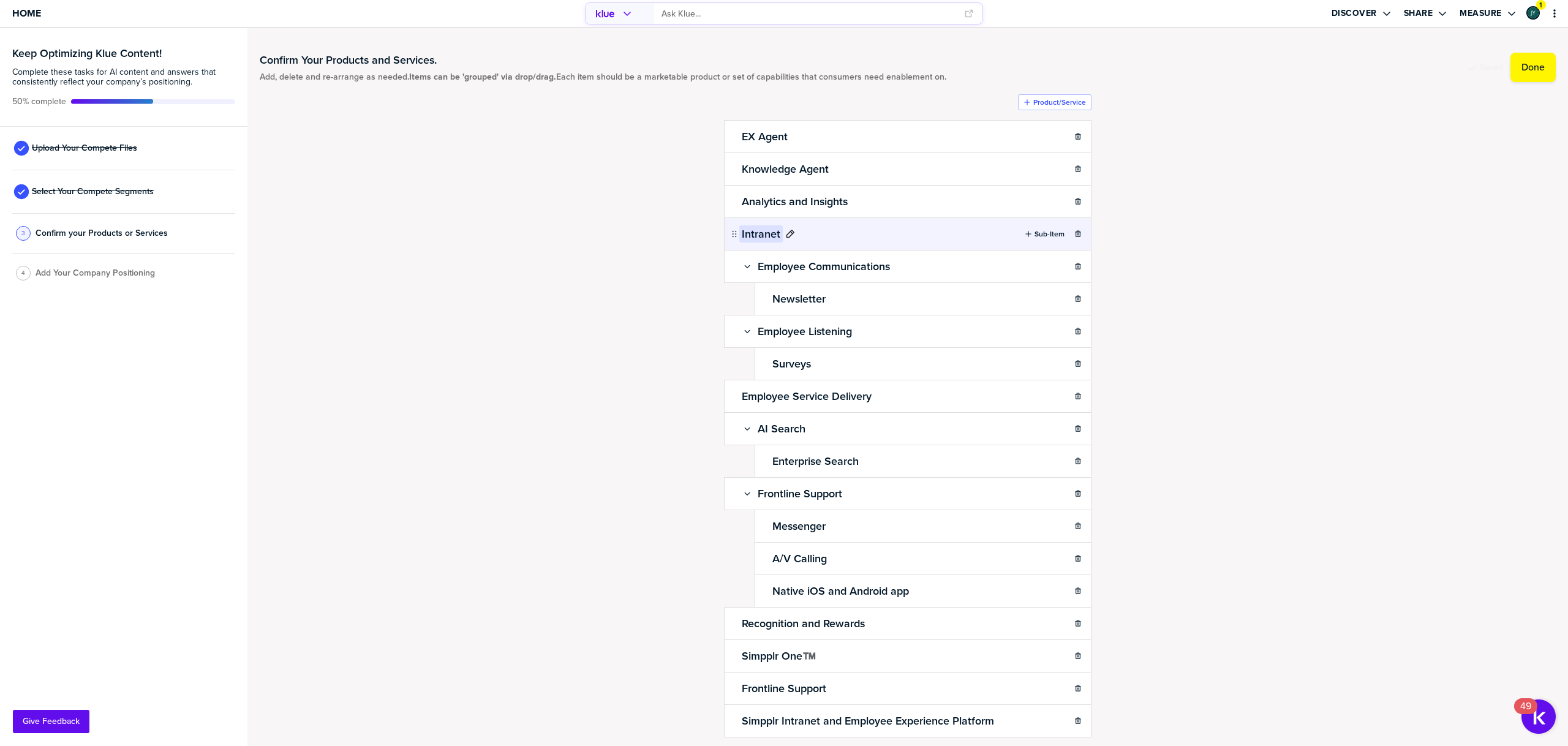
click at [792, 234] on icon at bounding box center [790, 234] width 8 height 8
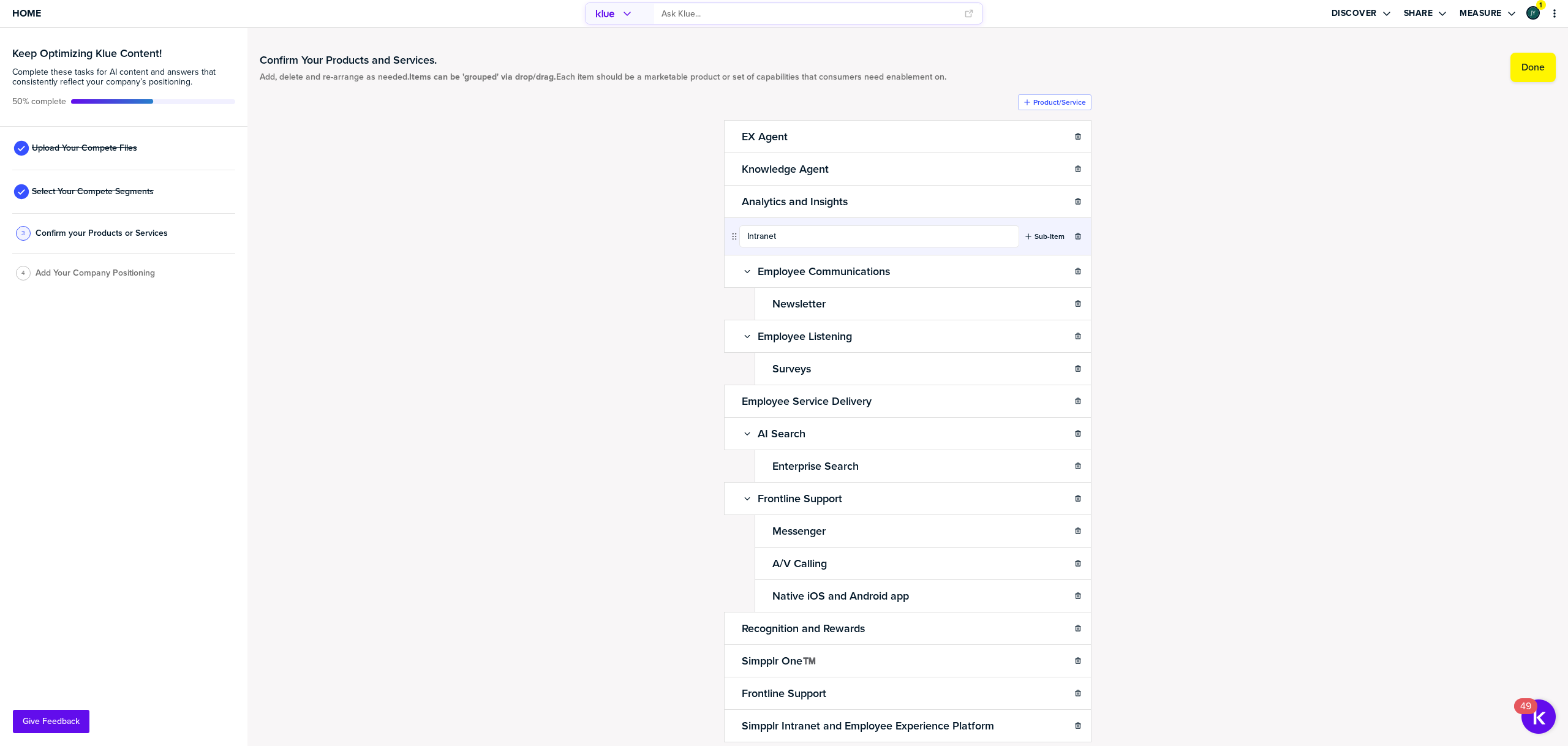
click at [1243, 356] on div "Confirm Your Products and Services. Add, delete and re-arrange as needed. Items…" at bounding box center [907, 387] width 1296 height 693
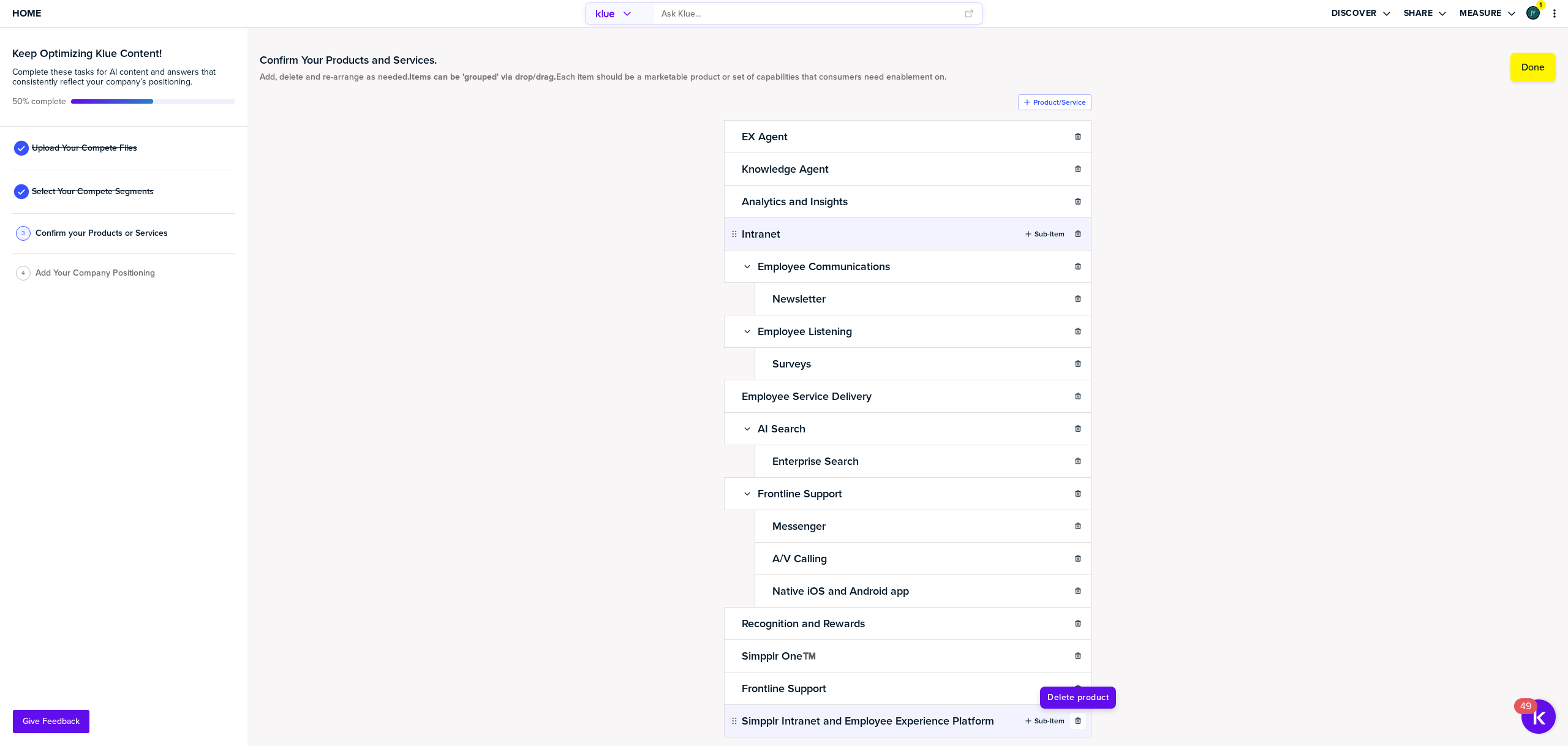
click at [1082, 722] on div "button" at bounding box center [1078, 721] width 15 height 7
click at [791, 235] on icon at bounding box center [790, 234] width 8 height 8
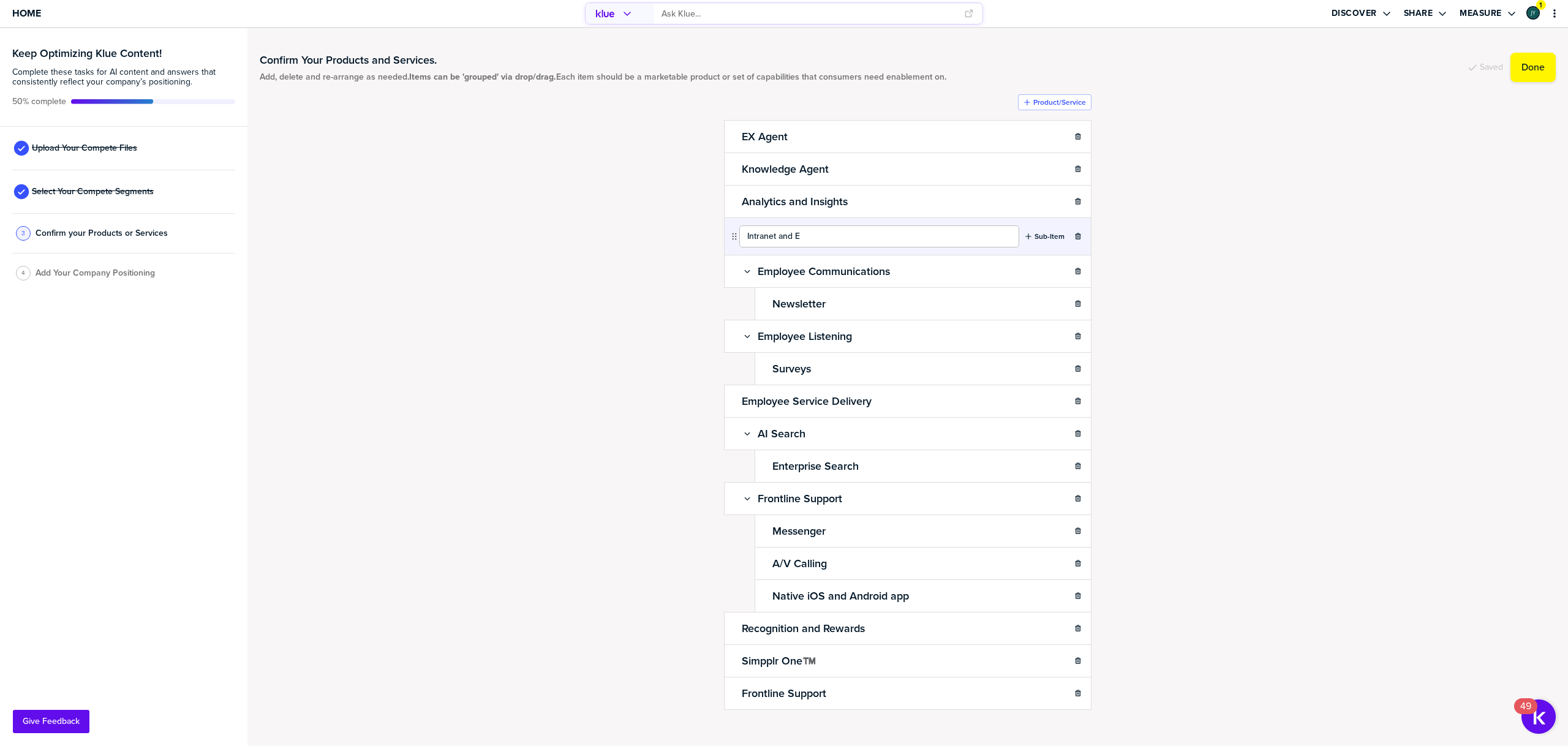
type input "Intranet and EX"
click at [1207, 293] on div "Confirm Your Products and Services. Add, delete and re-arrange as needed. Items…" at bounding box center [907, 387] width 1296 height 693
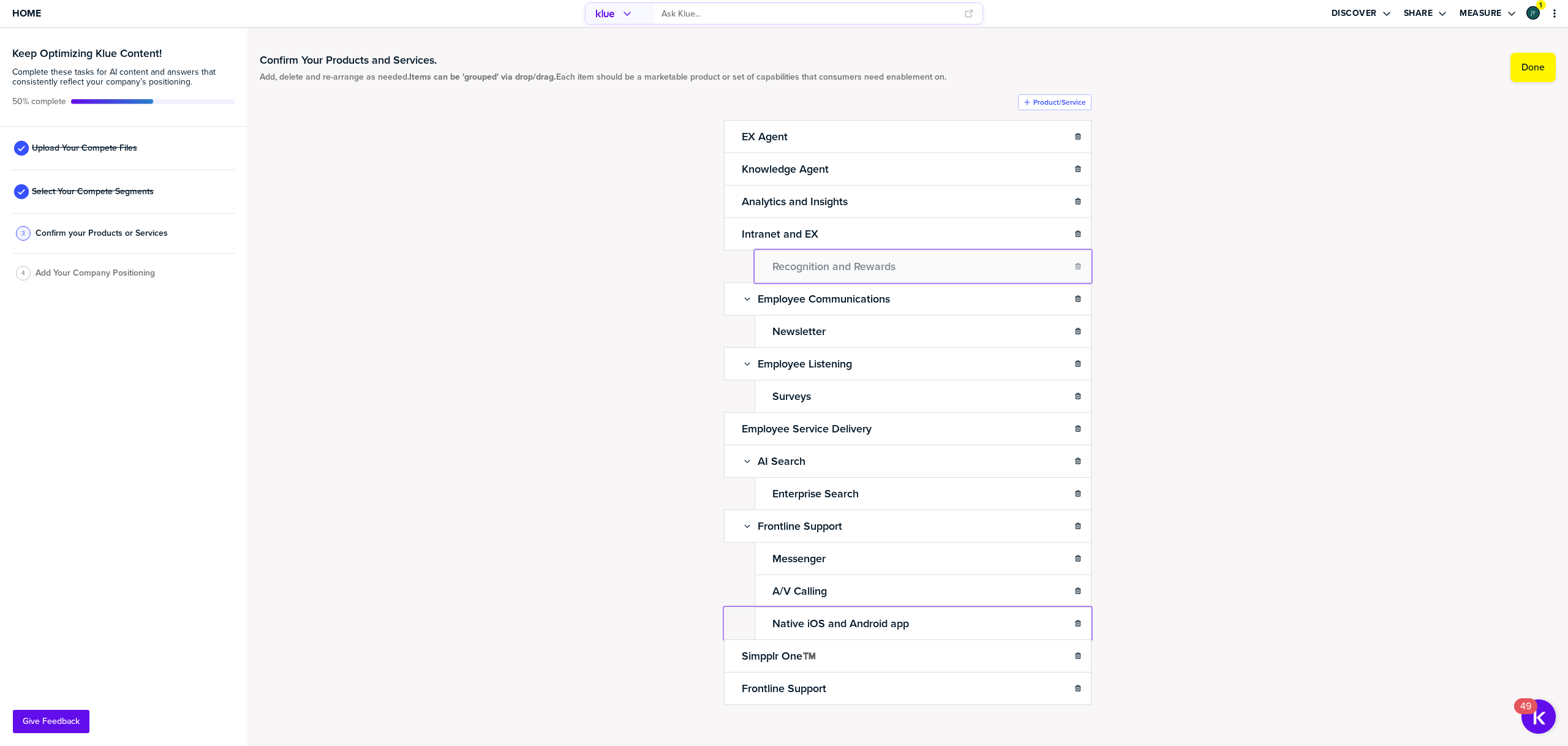
drag, startPoint x: 735, startPoint y: 628, endPoint x: 790, endPoint y: 253, distance: 379.0
click at [790, 253] on body "Home Discover Share Measure 1 Keep Optimizing Klue Content! Complete these task…" at bounding box center [784, 373] width 1568 height 746
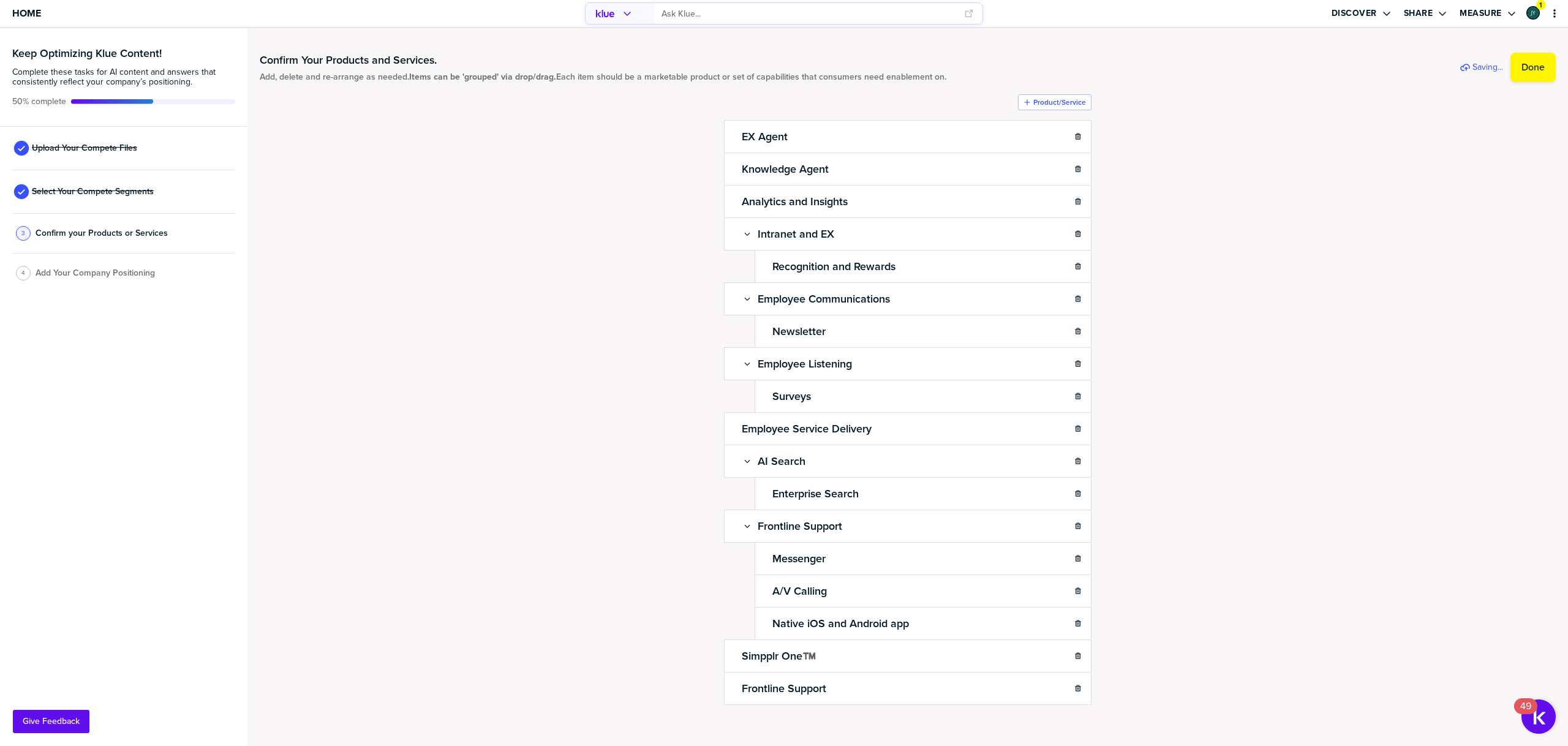
click at [1247, 418] on div "Confirm Your Products and Services. Add, delete and re-arrange as needed. Items…" at bounding box center [907, 387] width 1296 height 693
click at [1075, 659] on icon "button" at bounding box center [1078, 656] width 7 height 7
click at [1194, 686] on div "Confirm Your Products and Services. Add, delete and re-arrange as needed. Items…" at bounding box center [907, 387] width 1296 height 693
drag, startPoint x: 1077, startPoint y: 656, endPoint x: 1164, endPoint y: 636, distance: 89.3
click at [1078, 656] on icon "button" at bounding box center [1077, 655] width 5 height 6
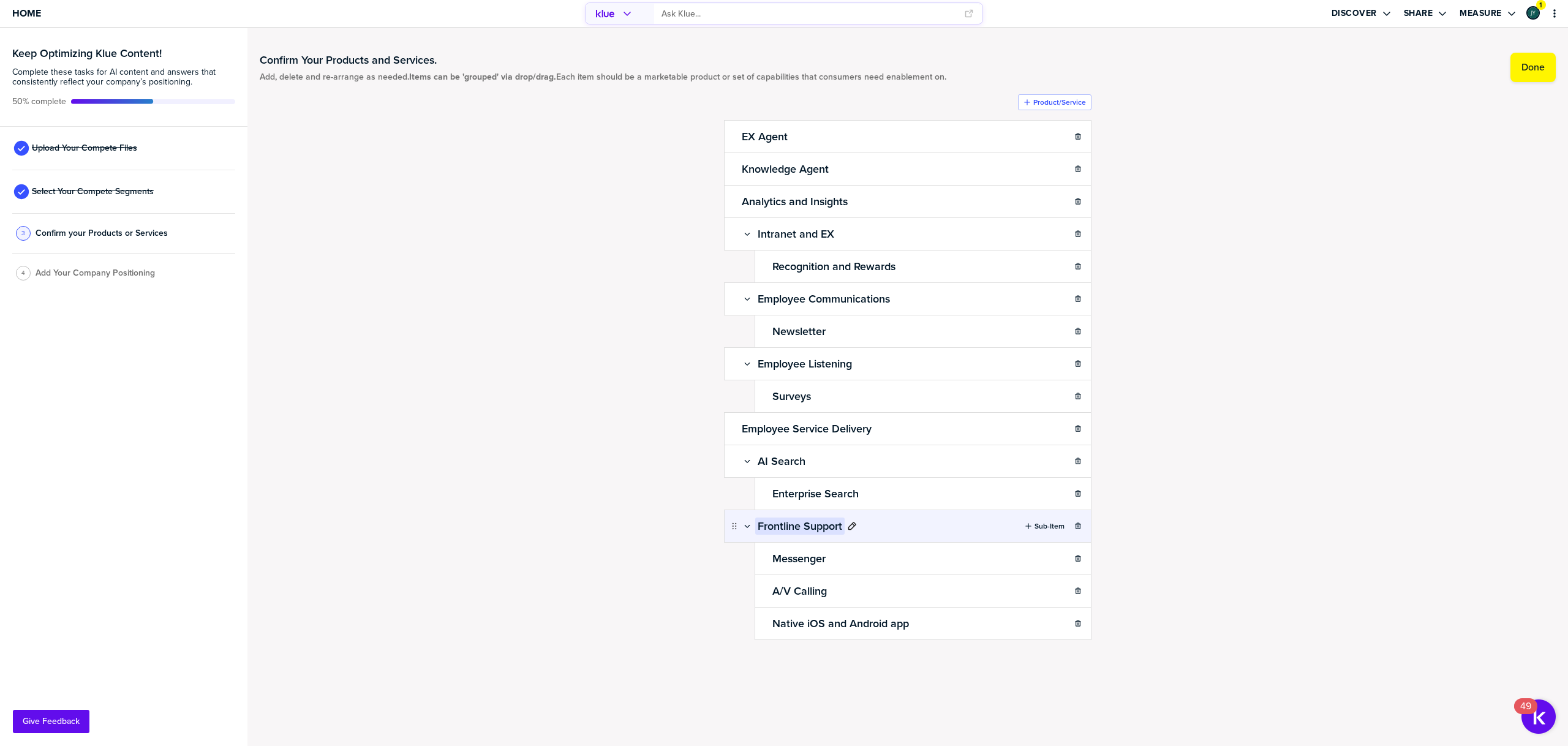
drag, startPoint x: 1247, startPoint y: 575, endPoint x: 782, endPoint y: 519, distance: 468.4
click at [1247, 575] on div "Confirm Your Products and Services. Add, delete and re-arrange as needed. Items…" at bounding box center [907, 371] width 1296 height 662
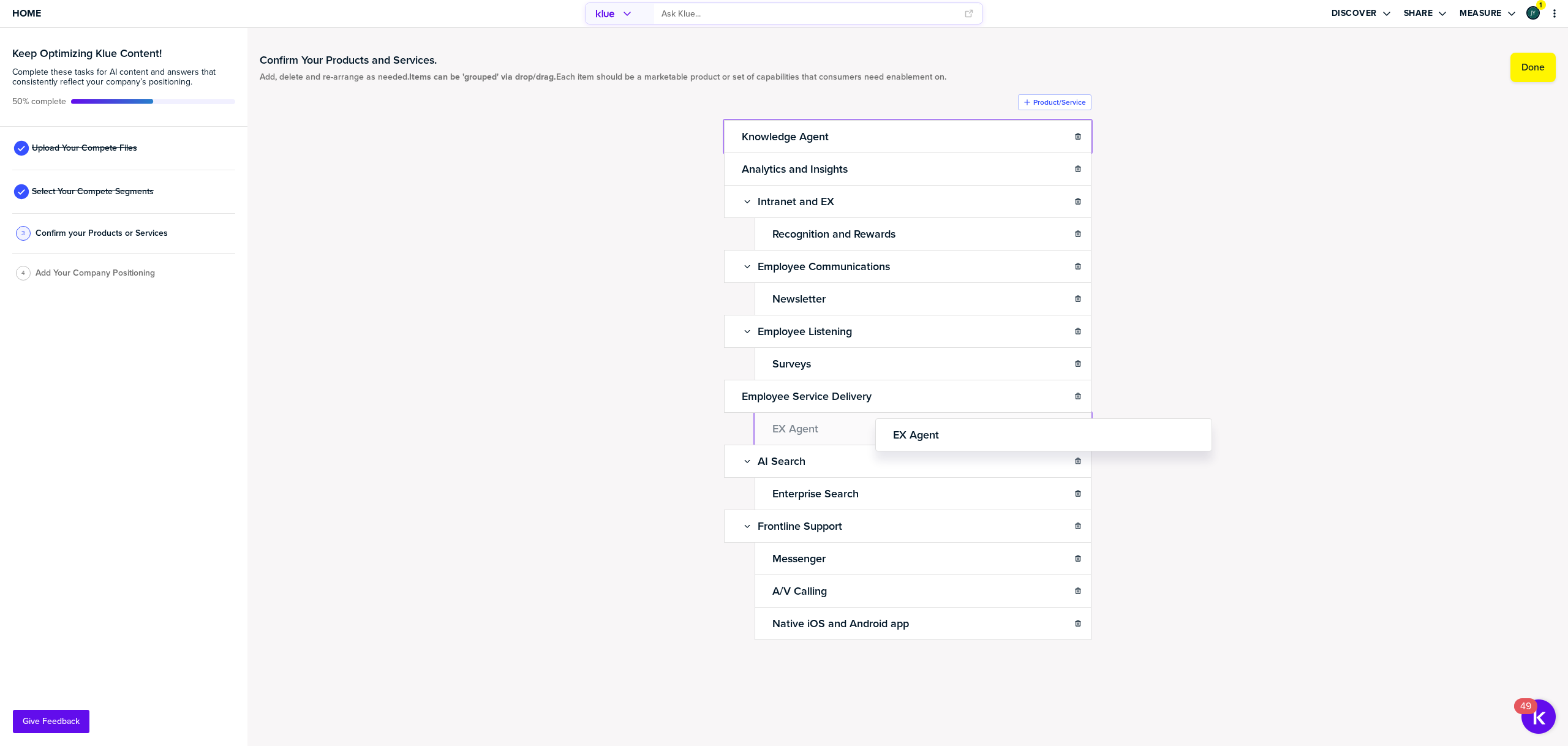
drag, startPoint x: 730, startPoint y: 136, endPoint x: 876, endPoint y: 430, distance: 328.3
drag, startPoint x: 734, startPoint y: 136, endPoint x: 916, endPoint y: 440, distance: 354.3
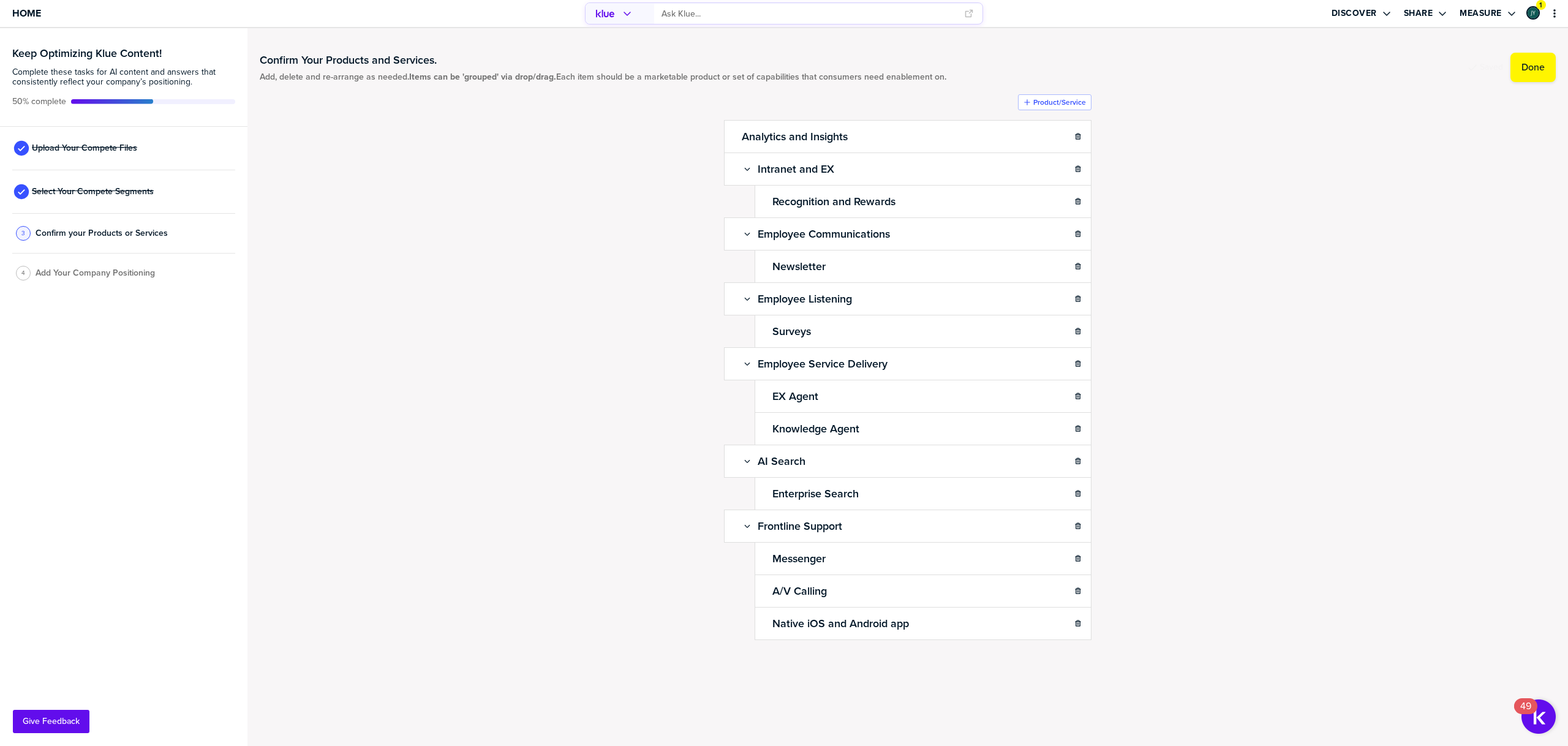
click at [1266, 403] on div "Confirm Your Products and Services. Add, delete and re-arrange as needed. Items…" at bounding box center [907, 371] width 1296 height 662
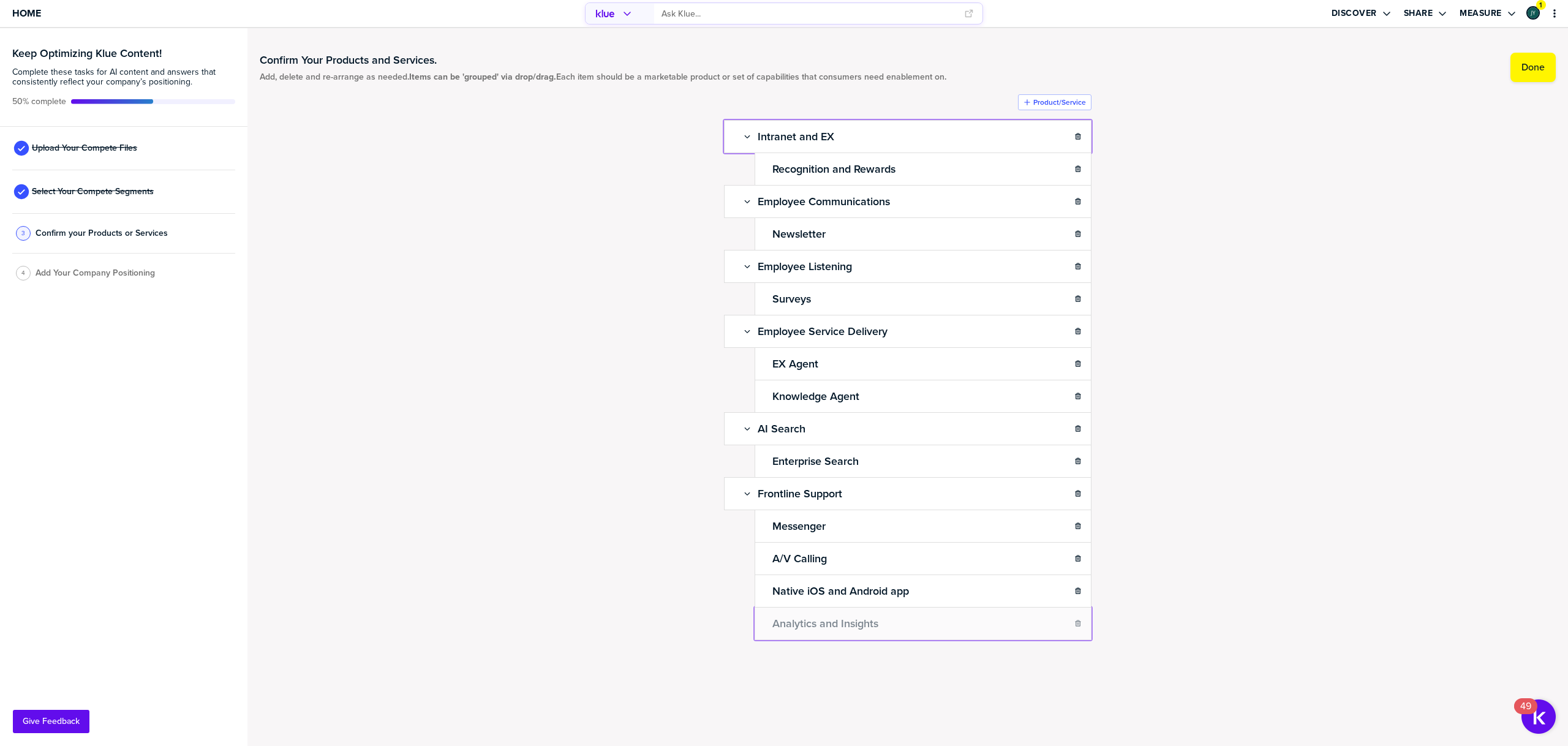
drag, startPoint x: 733, startPoint y: 134, endPoint x: 766, endPoint y: 641, distance: 508.1
drag, startPoint x: 1386, startPoint y: 626, endPoint x: 790, endPoint y: 652, distance: 596.6
click at [1382, 626] on div "Confirm Your Products and Services. Add, delete and re-arrange as needed. Items…" at bounding box center [907, 371] width 1296 height 662
drag, startPoint x: 764, startPoint y: 624, endPoint x: 728, endPoint y: 628, distance: 36.2
click at [721, 626] on body "Home Discover Share Measure 1 Keep Optimizing Klue Content! Complete these task…" at bounding box center [784, 373] width 1568 height 746
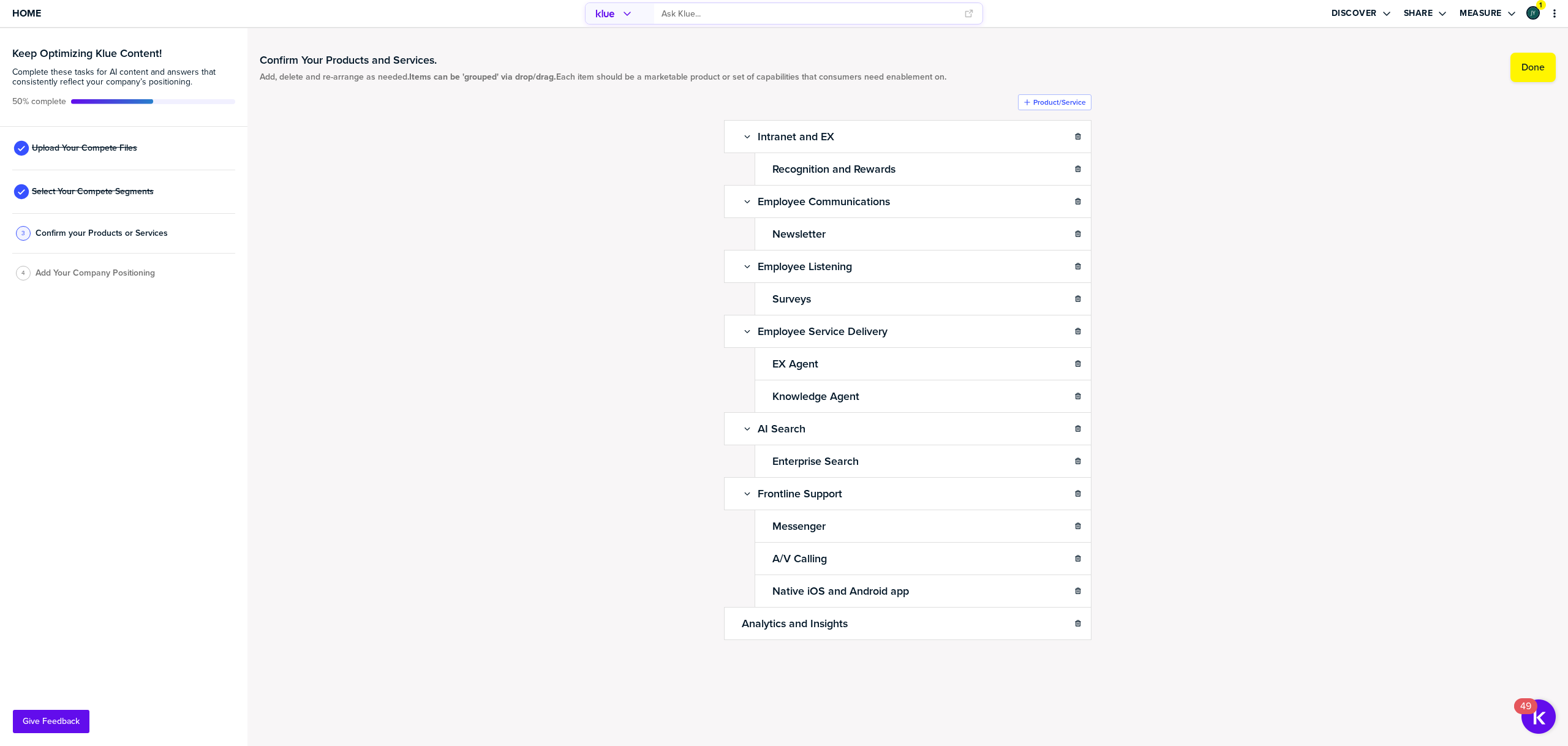
click at [1270, 636] on div "Confirm Your Products and Services. Add, delete and re-arrange as needed. Items…" at bounding box center [907, 371] width 1296 height 662
click at [1215, 599] on div "Confirm Your Products and Services. Add, delete and re-arrange as needed. Items…" at bounding box center [907, 371] width 1296 height 662
click at [1359, 415] on div "Confirm Your Products and Services. Add, delete and re-arrange as needed. Items…" at bounding box center [907, 371] width 1296 height 662
click at [810, 331] on h2 "Employee Service Delivery" at bounding box center [822, 331] width 135 height 17
drag, startPoint x: 874, startPoint y: 333, endPoint x: 758, endPoint y: 328, distance: 116.1
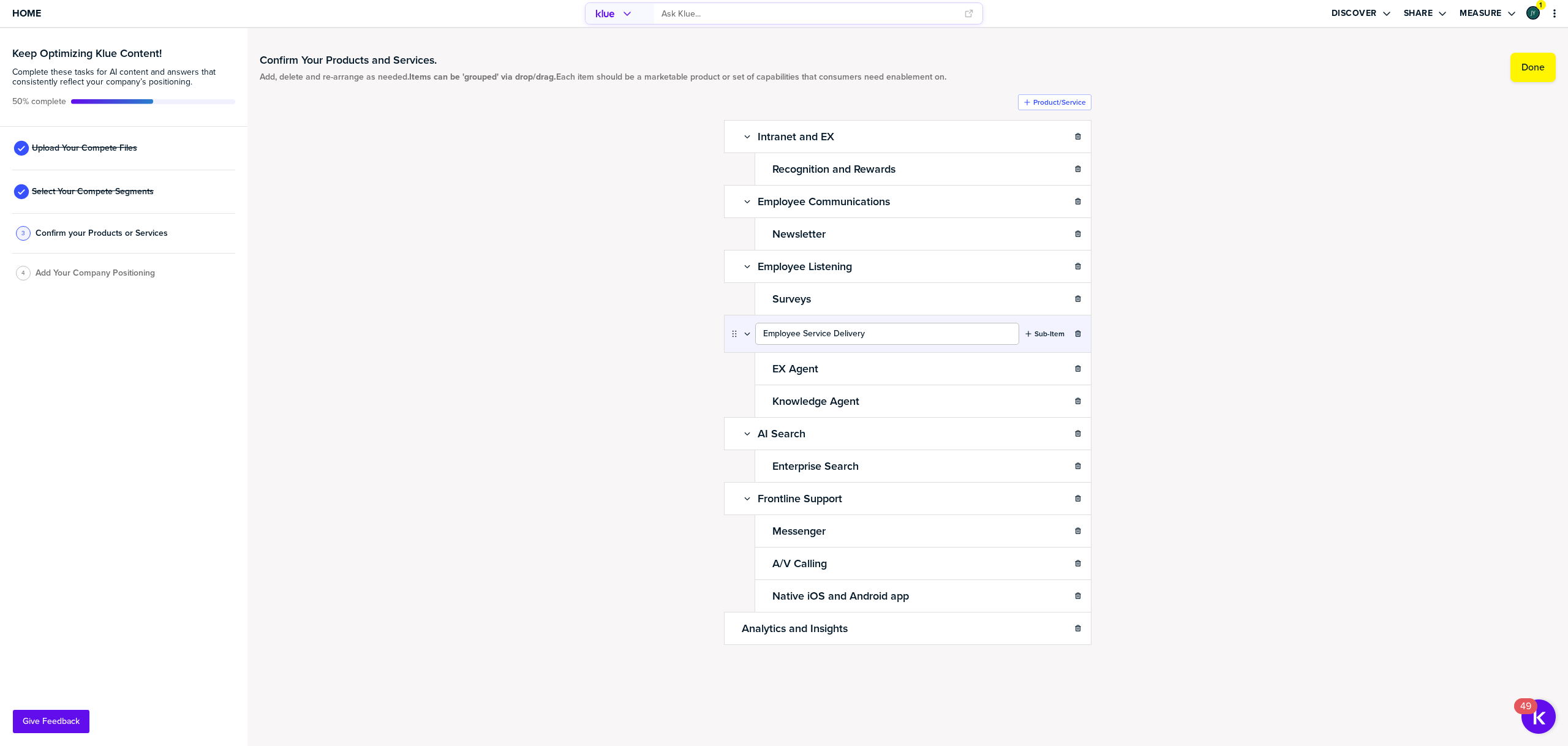
click at [758, 328] on input "Employee Service Delivery" at bounding box center [887, 333] width 264 height 22
click at [1265, 399] on div "Confirm Your Products and Services. Add, delete and re-arrange as needed. Items…" at bounding box center [907, 374] width 1296 height 668
click at [1528, 70] on label "Done" at bounding box center [1533, 68] width 23 height 12
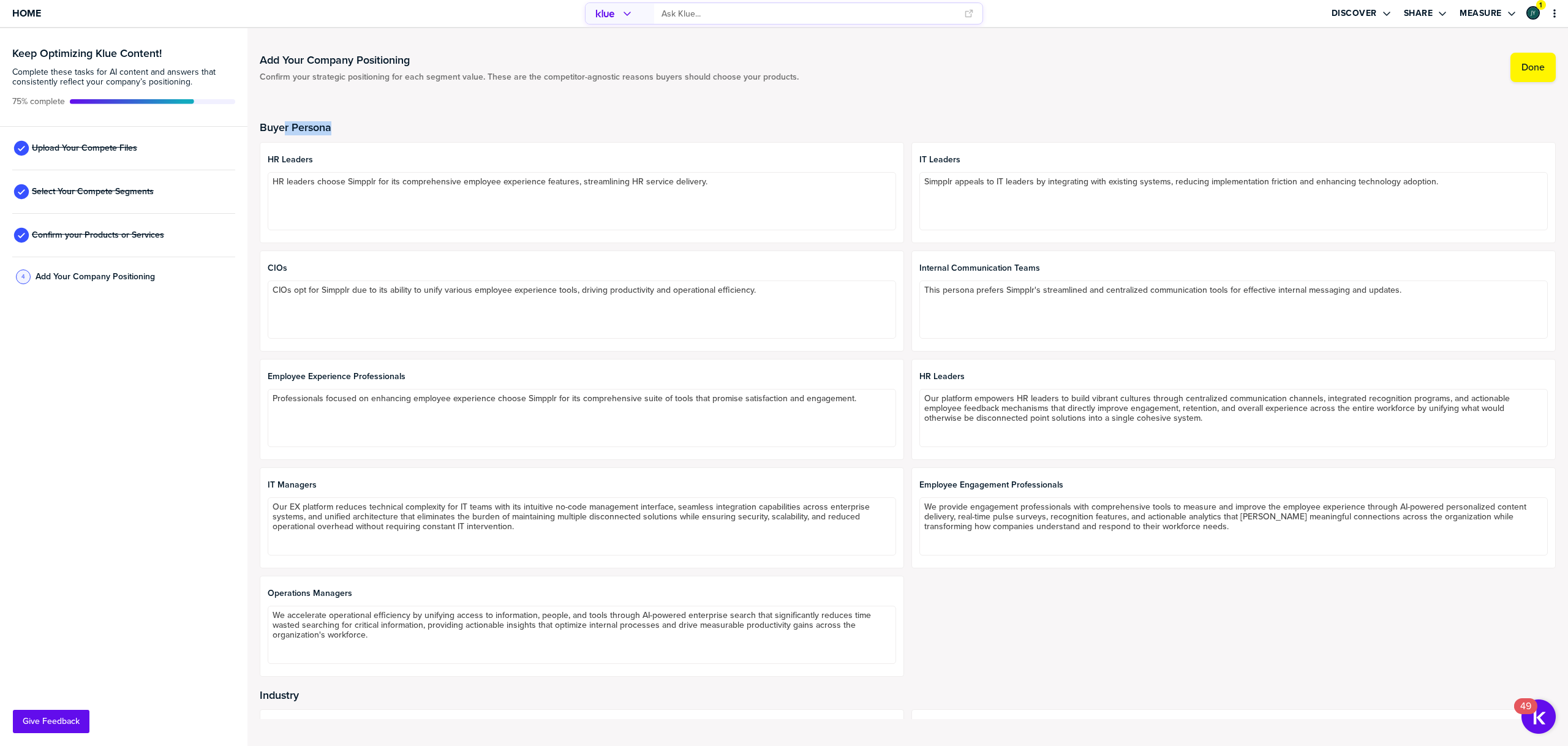
drag, startPoint x: 304, startPoint y: 126, endPoint x: 451, endPoint y: 130, distance: 147.1
click at [451, 130] on h2 "Buyer Persona" at bounding box center [907, 127] width 1296 height 12
click at [548, 171] on div at bounding box center [582, 168] width 628 height 7
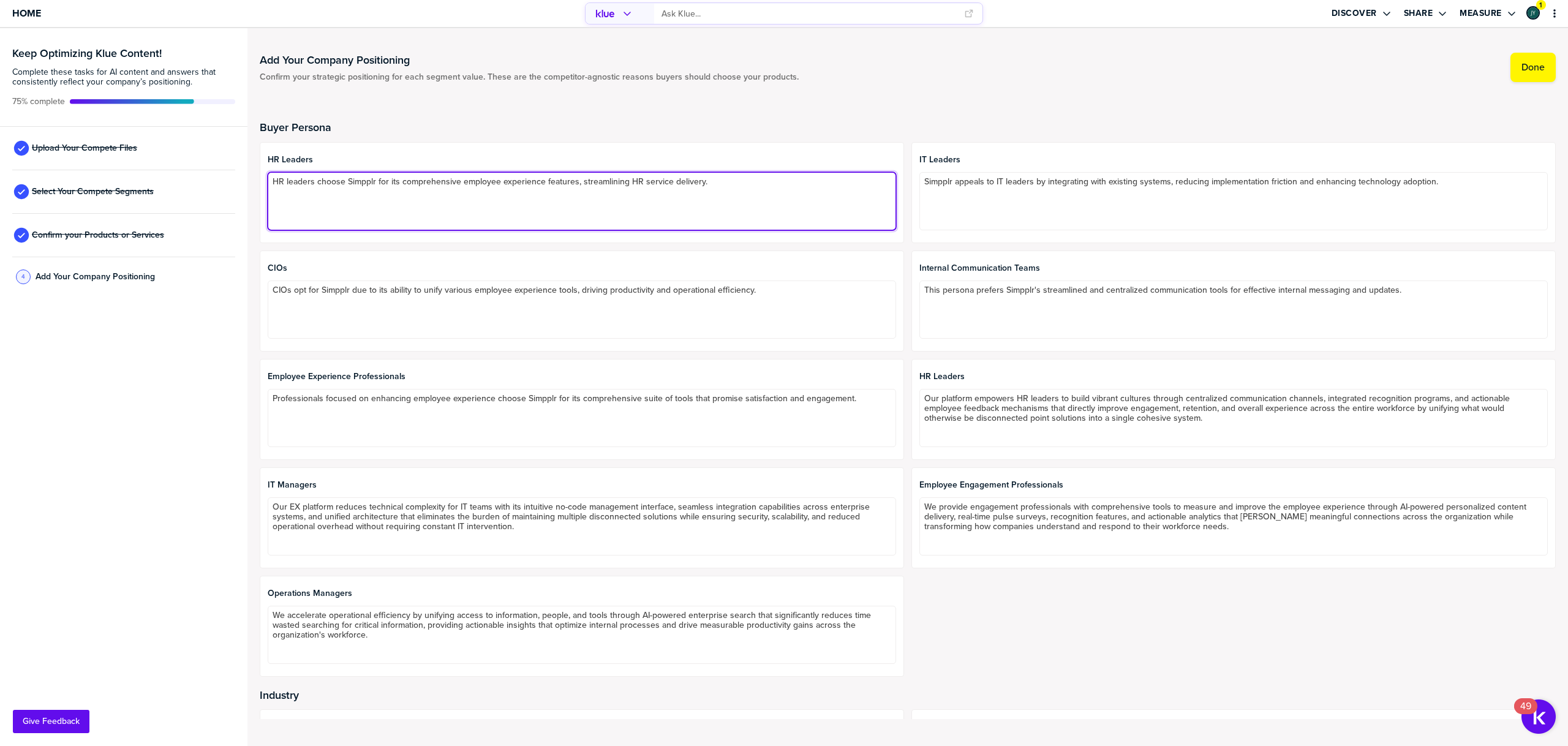
click at [699, 181] on textarea "HR leaders choose Simpplr for its comprehensive employee experience features, s…" at bounding box center [582, 201] width 628 height 58
